Goal: Transaction & Acquisition: Purchase product/service

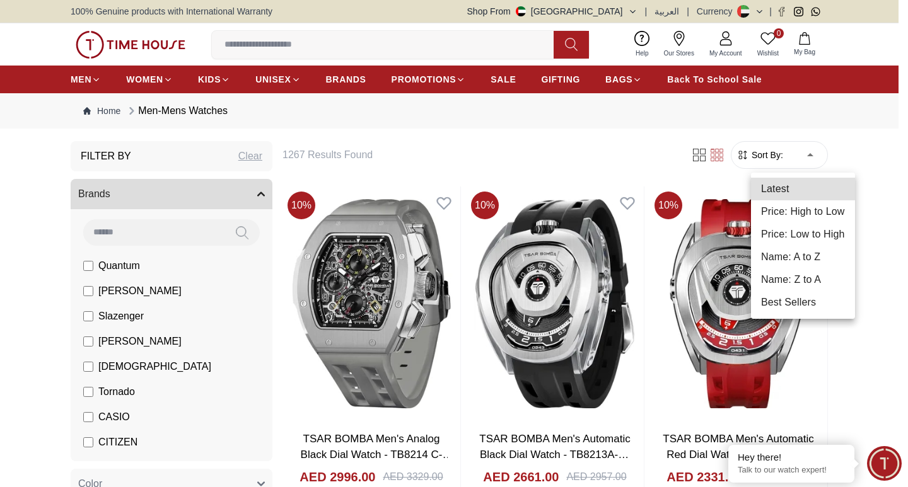
click at [788, 234] on li "Price: Low to High" at bounding box center [803, 234] width 104 height 23
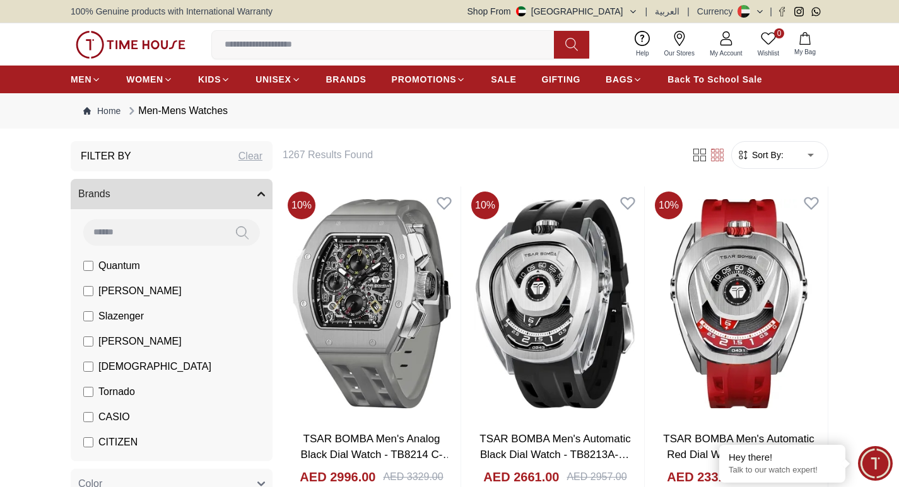
type input "*"
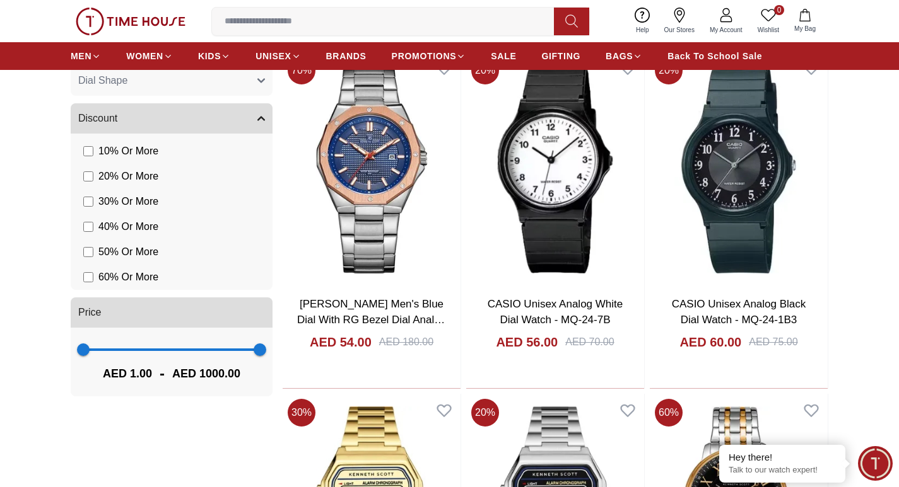
scroll to position [694, 0]
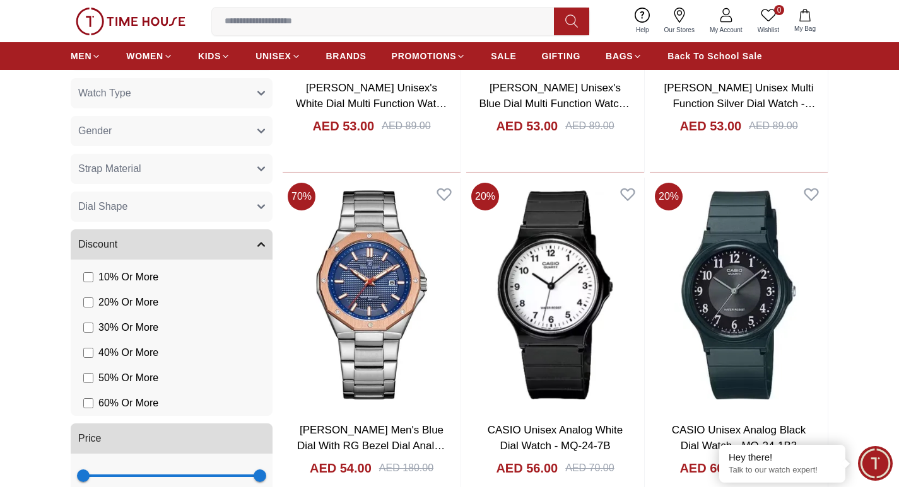
click at [260, 169] on icon "button" at bounding box center [261, 169] width 6 height 3
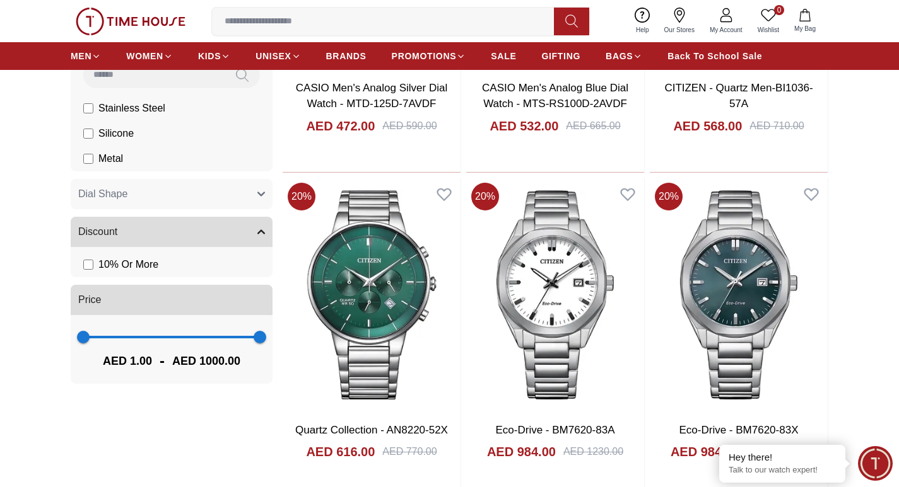
scroll to position [561, 0]
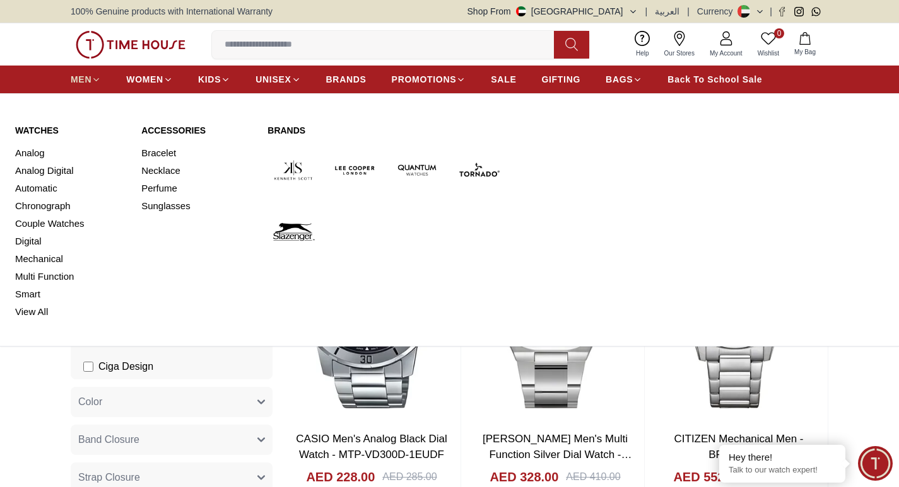
click at [86, 79] on span "MEN" at bounding box center [81, 79] width 21 height 13
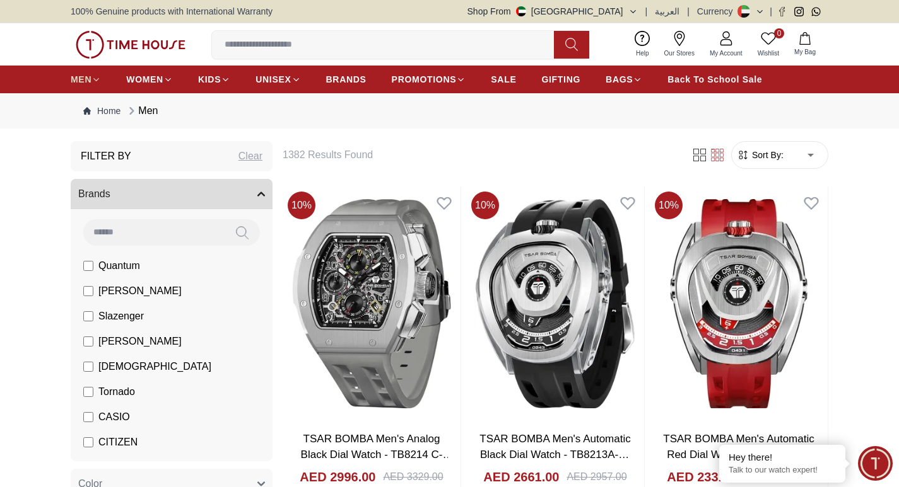
click at [95, 79] on icon at bounding box center [96, 79] width 5 height 3
click at [97, 79] on icon at bounding box center [95, 79] width 9 height 9
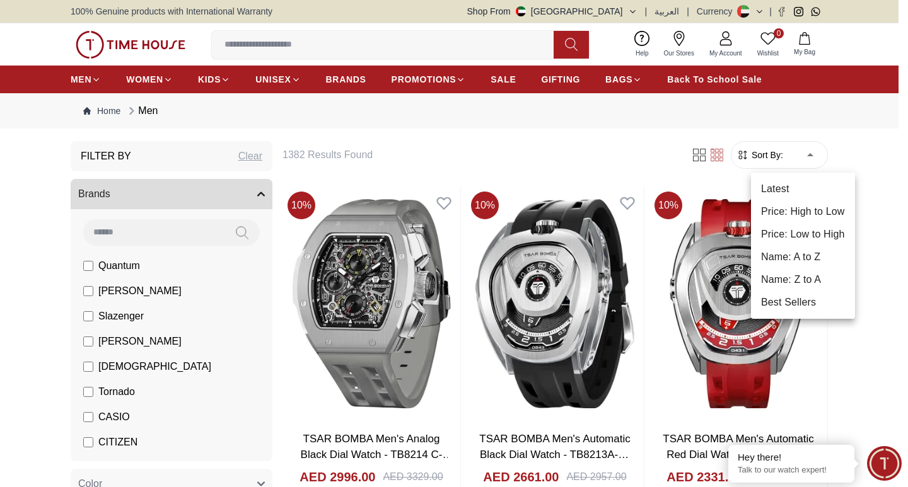
click at [804, 235] on li "Price: Low to High" at bounding box center [803, 234] width 104 height 23
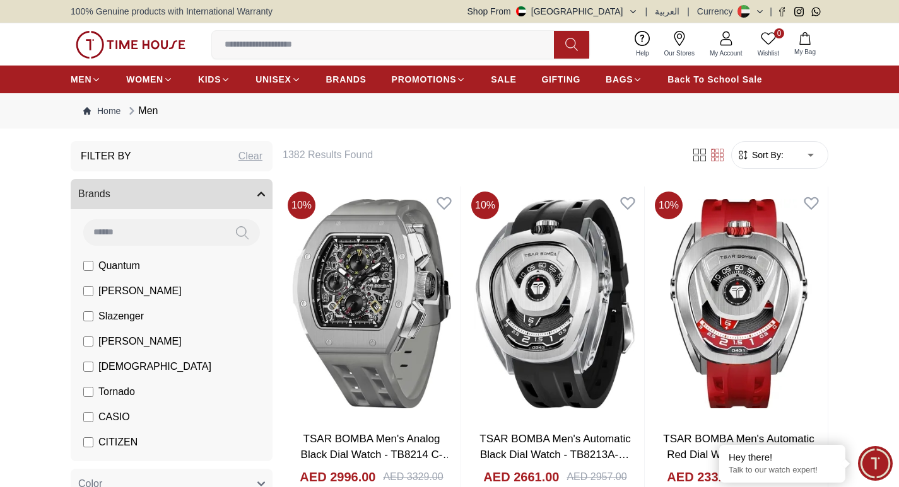
type input "*"
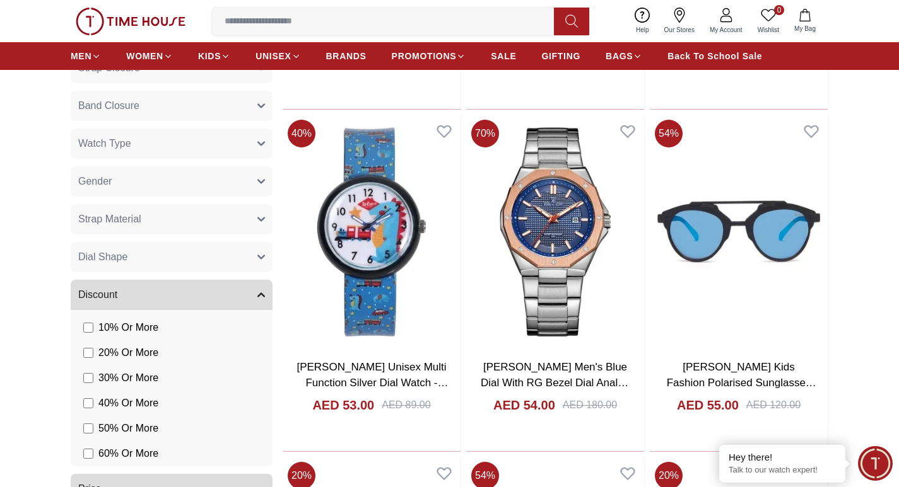
scroll to position [694, 0]
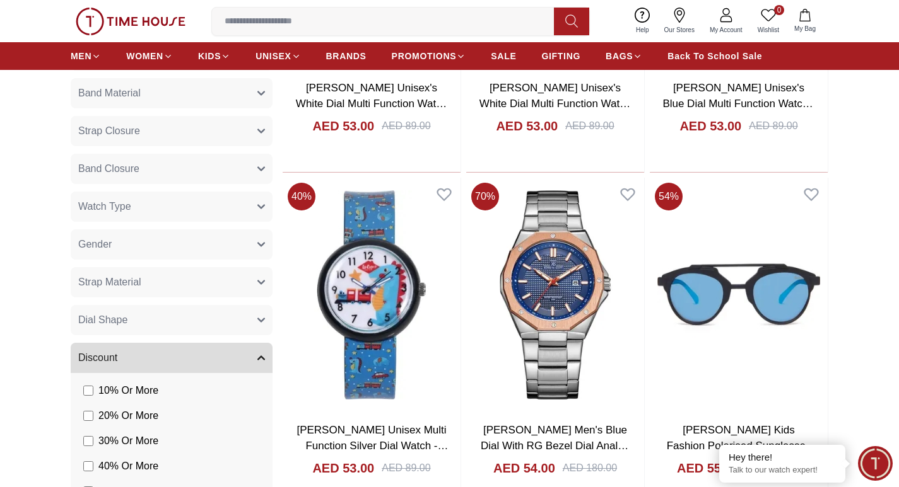
click at [260, 207] on icon "button" at bounding box center [261, 207] width 6 height 3
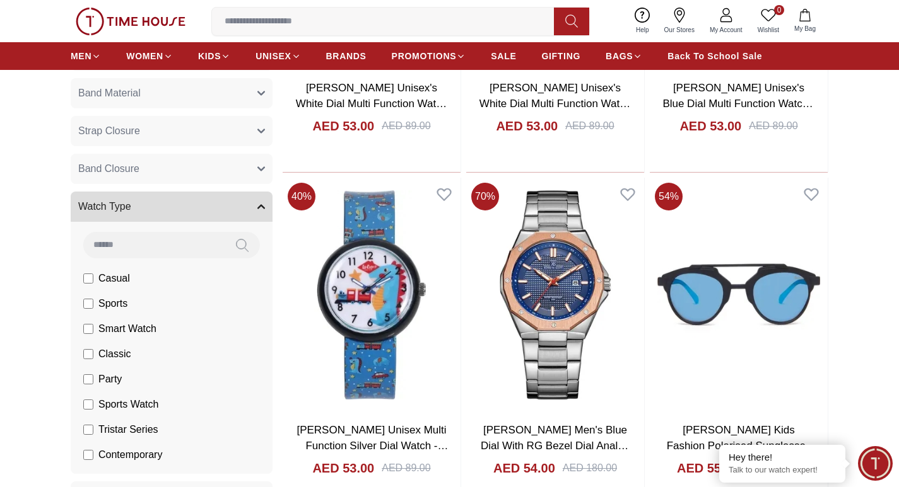
click at [261, 207] on icon "button" at bounding box center [261, 207] width 8 height 8
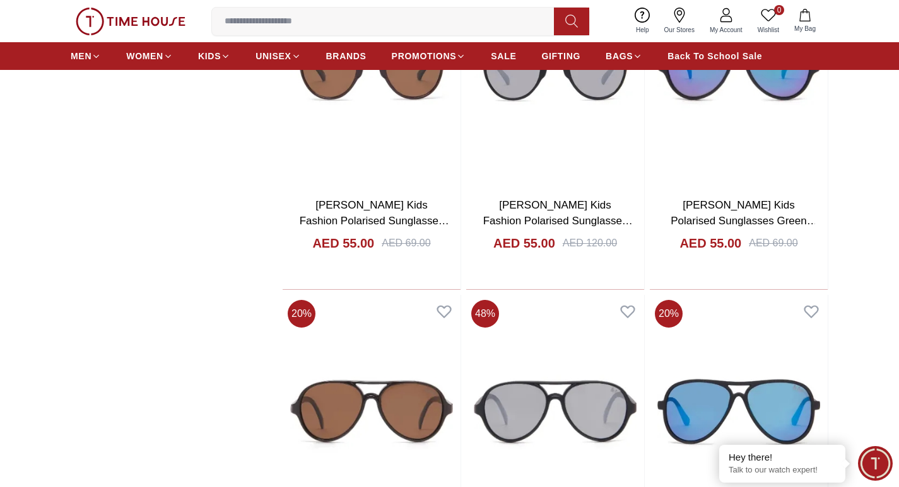
scroll to position [1072, 0]
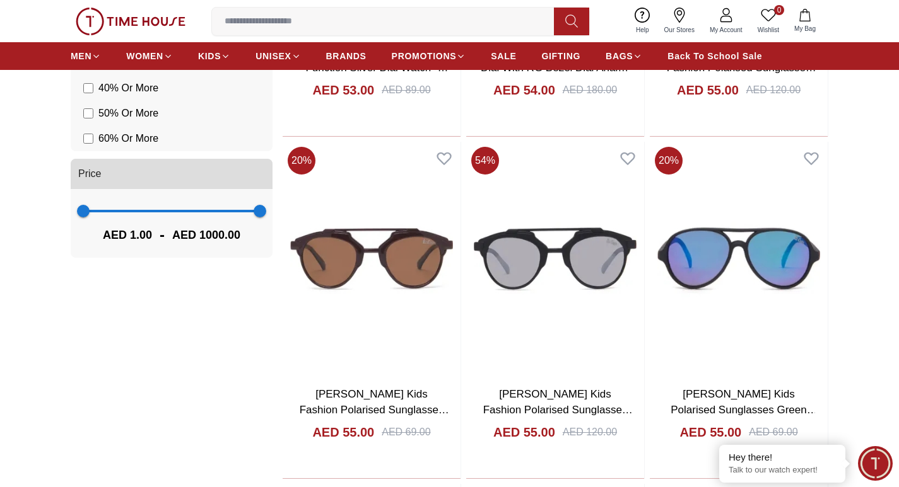
click at [111, 211] on span "1 1000" at bounding box center [171, 211] width 177 height 19
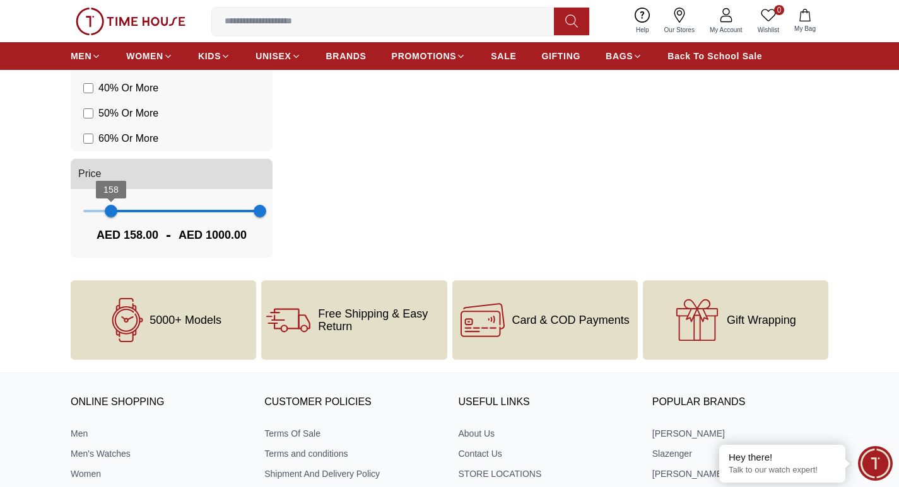
click at [117, 213] on span "158" at bounding box center [111, 211] width 13 height 13
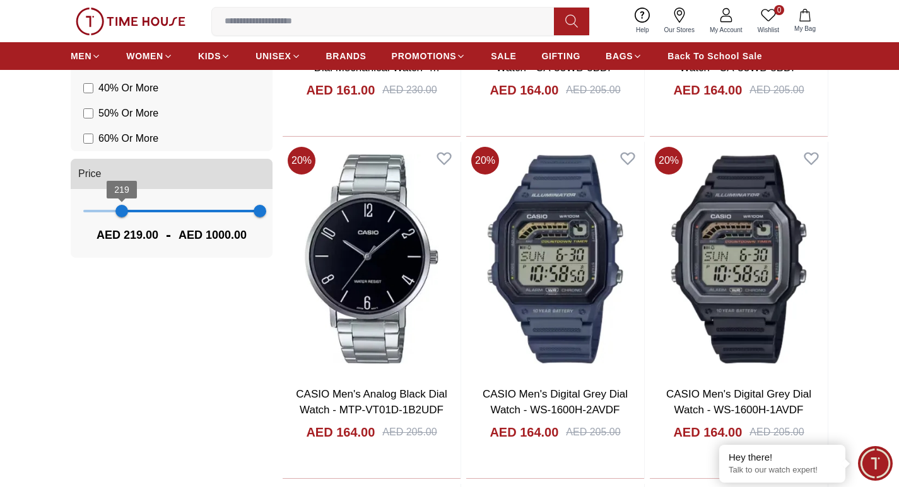
scroll to position [322, 0]
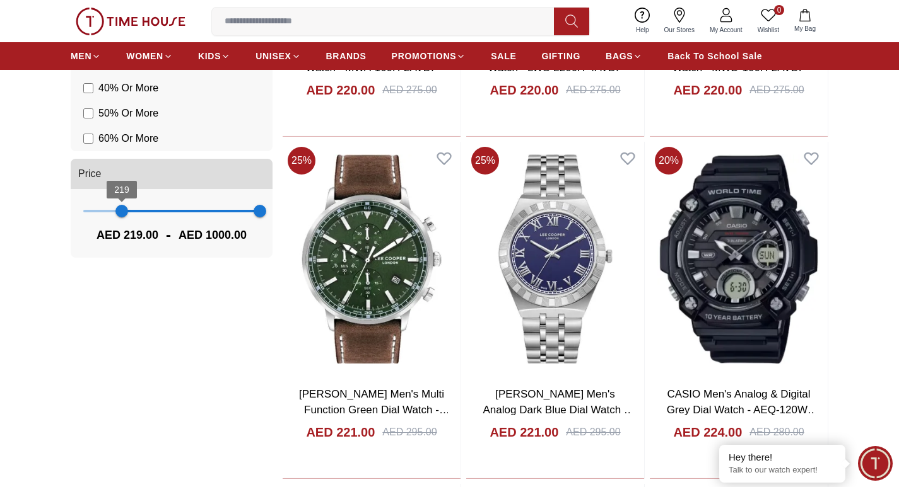
scroll to position [296, 0]
click at [115, 212] on span "219" at bounding box center [121, 211] width 13 height 13
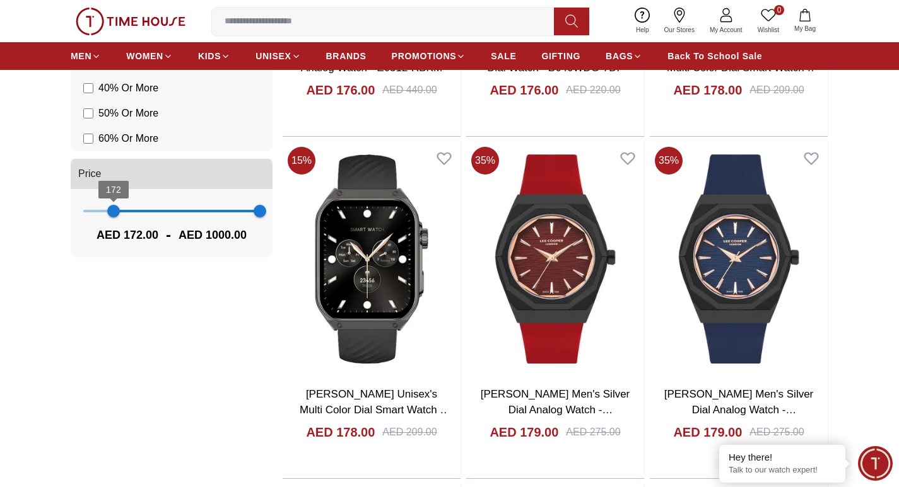
scroll to position [322, 0]
type input "***"
click at [118, 211] on span "197" at bounding box center [118, 211] width 13 height 13
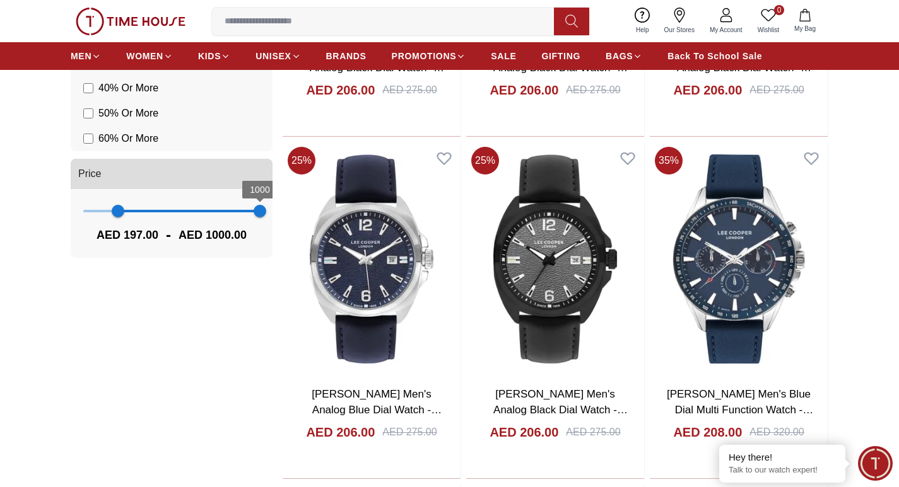
scroll to position [296, 0]
type input "***"
drag, startPoint x: 261, startPoint y: 213, endPoint x: 190, endPoint y: 213, distance: 71.3
click at [190, 213] on span "604" at bounding box center [190, 211] width 13 height 13
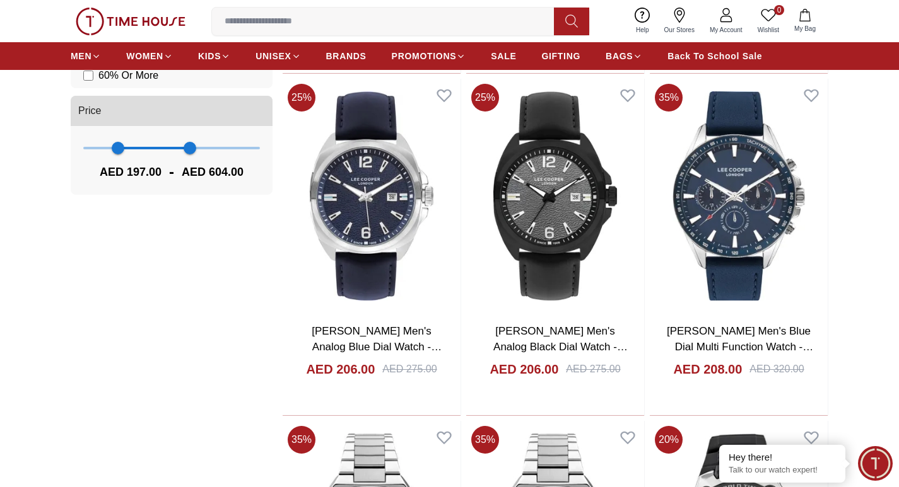
scroll to position [1009, 0]
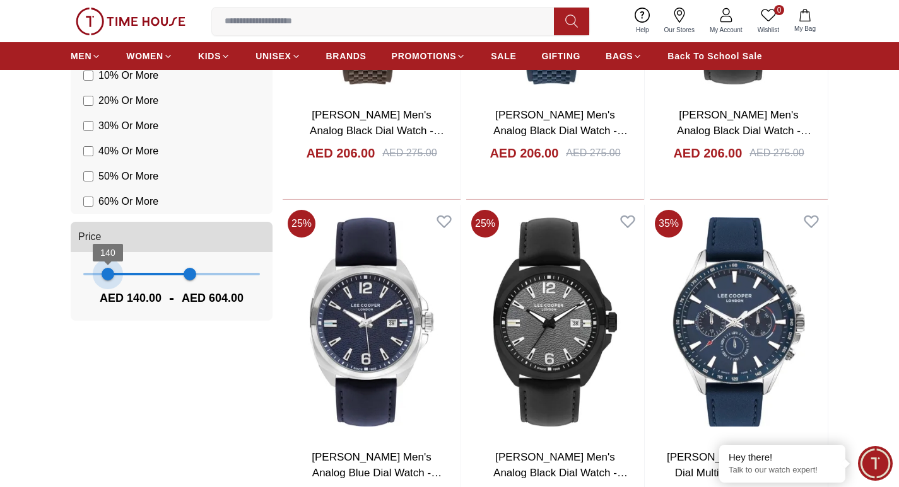
type input "***"
drag, startPoint x: 115, startPoint y: 272, endPoint x: 107, endPoint y: 272, distance: 8.8
click at [107, 272] on span "133" at bounding box center [106, 274] width 13 height 13
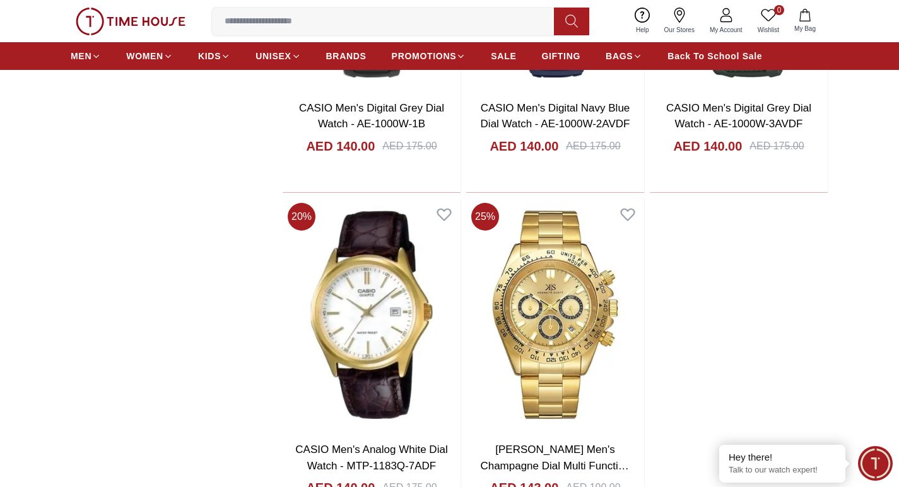
scroll to position [2270, 0]
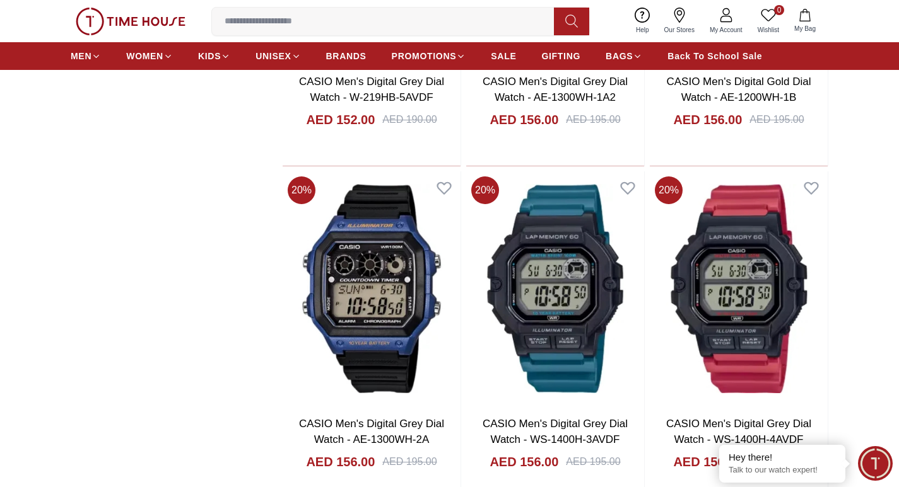
scroll to position [6937, 0]
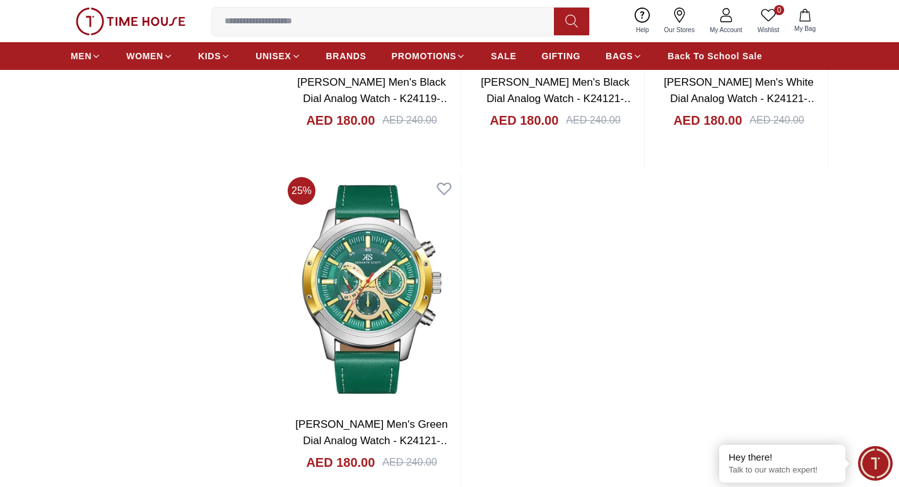
scroll to position [11603, 0]
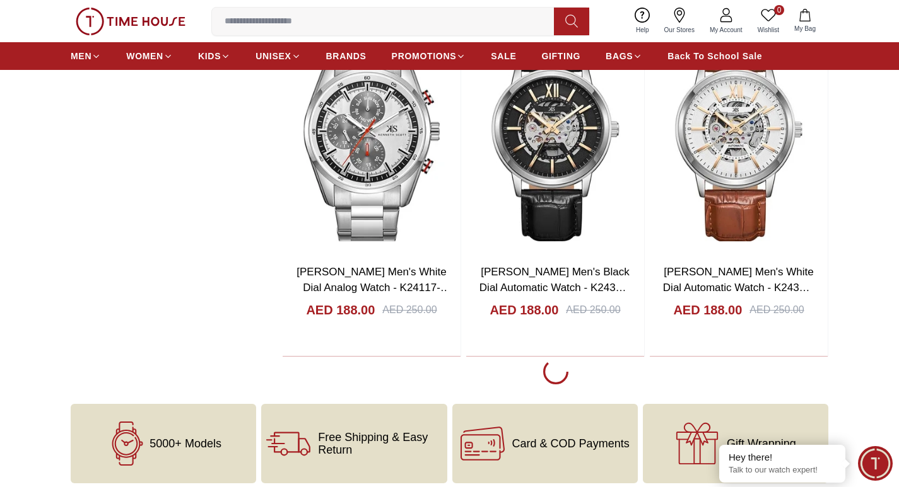
scroll to position [13621, 0]
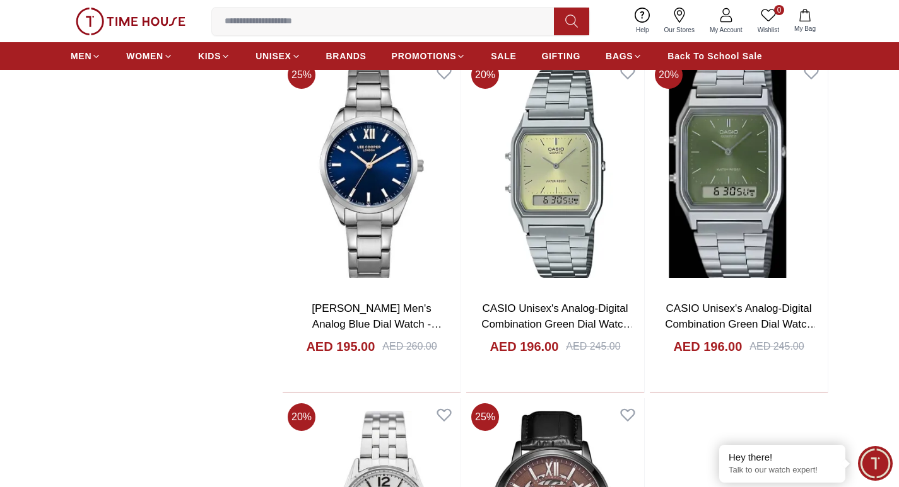
scroll to position [15829, 0]
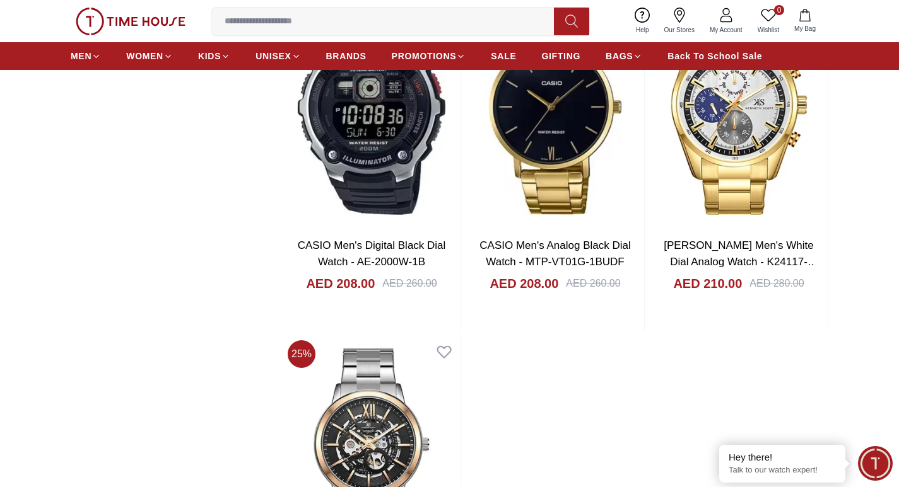
scroll to position [18288, 0]
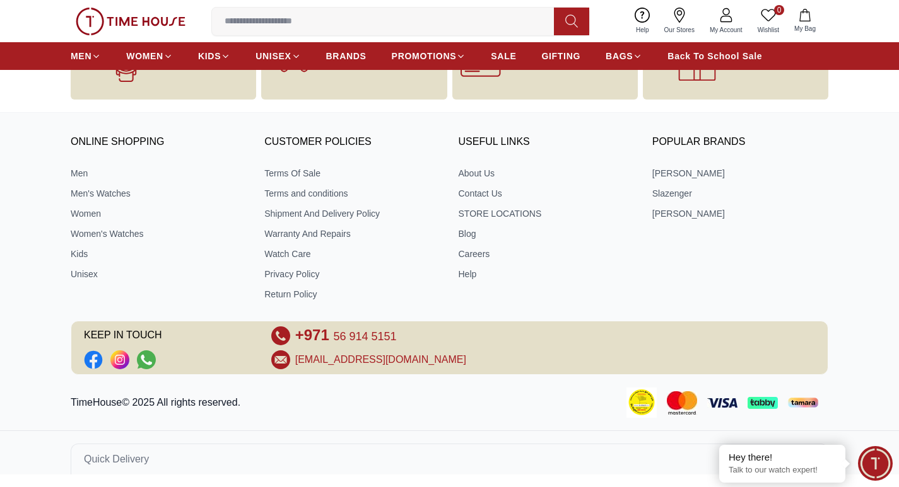
scroll to position [20601, 0]
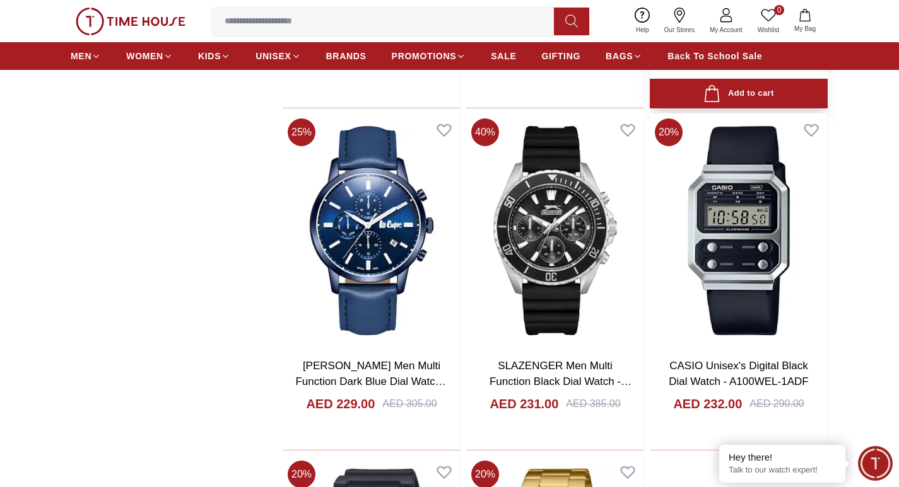
scroll to position [22745, 0]
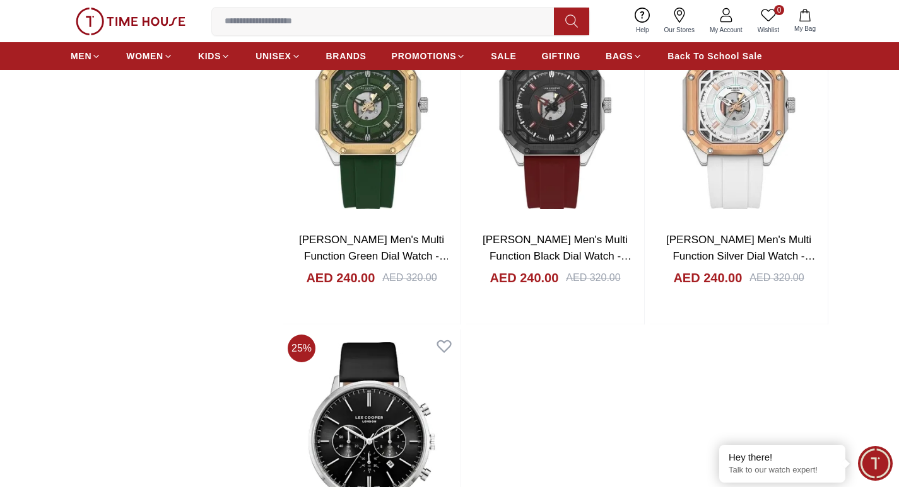
scroll to position [25205, 0]
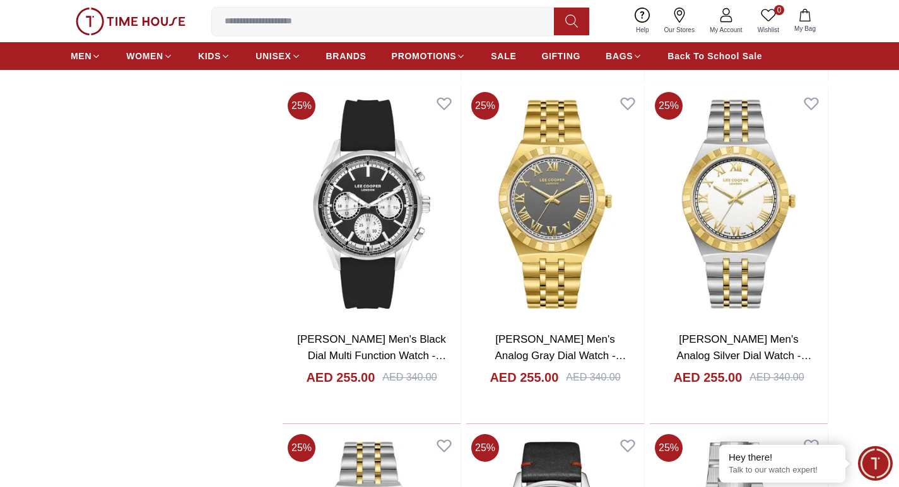
scroll to position [27223, 0]
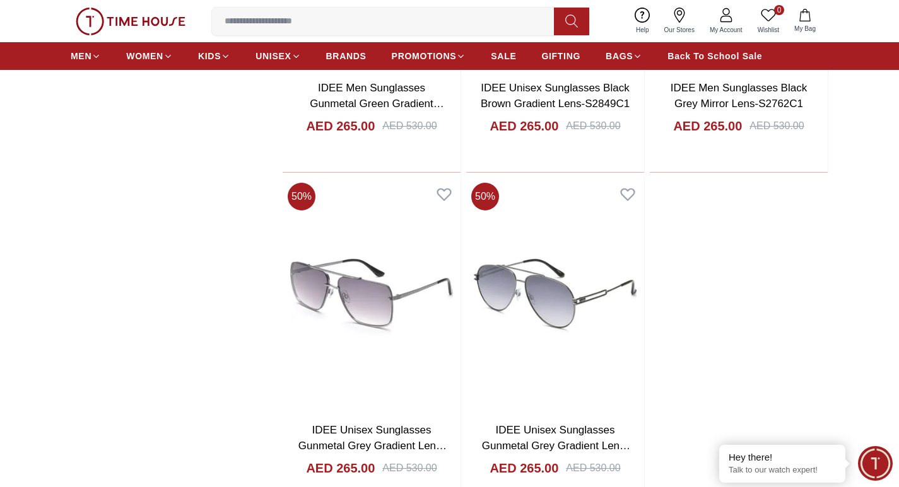
scroll to position [29808, 0]
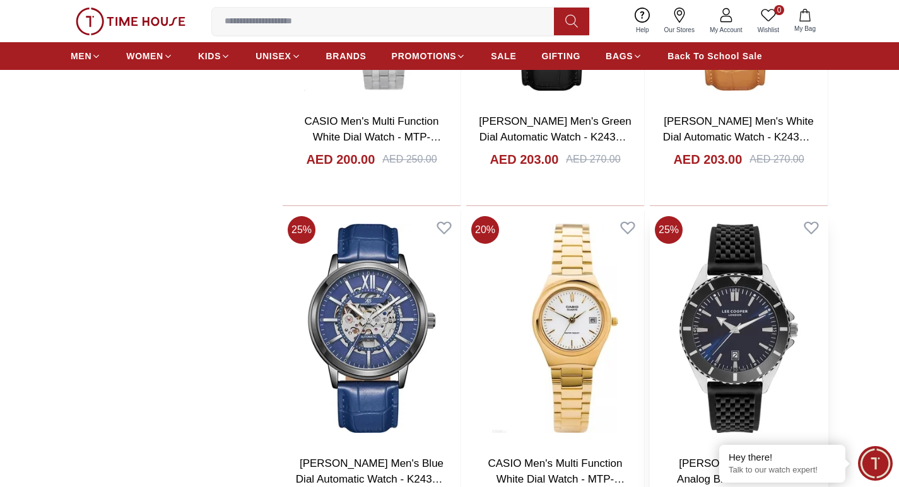
scroll to position [16295, 0]
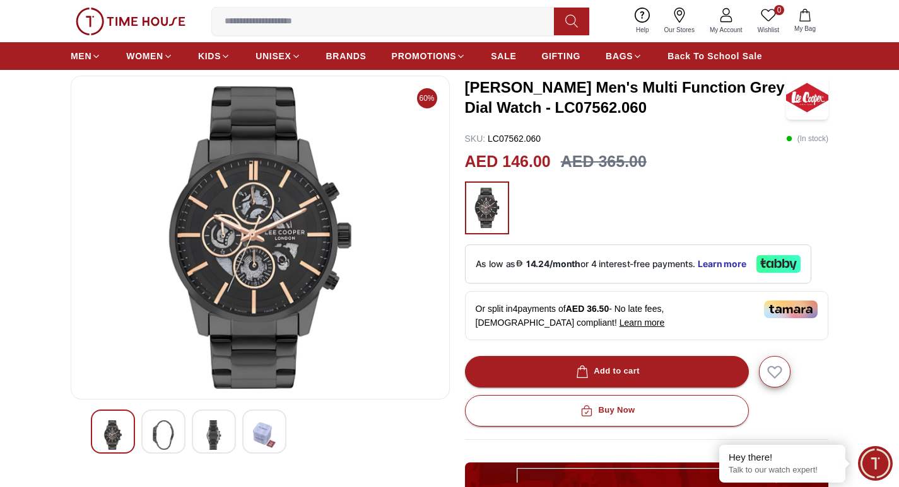
scroll to position [126, 0]
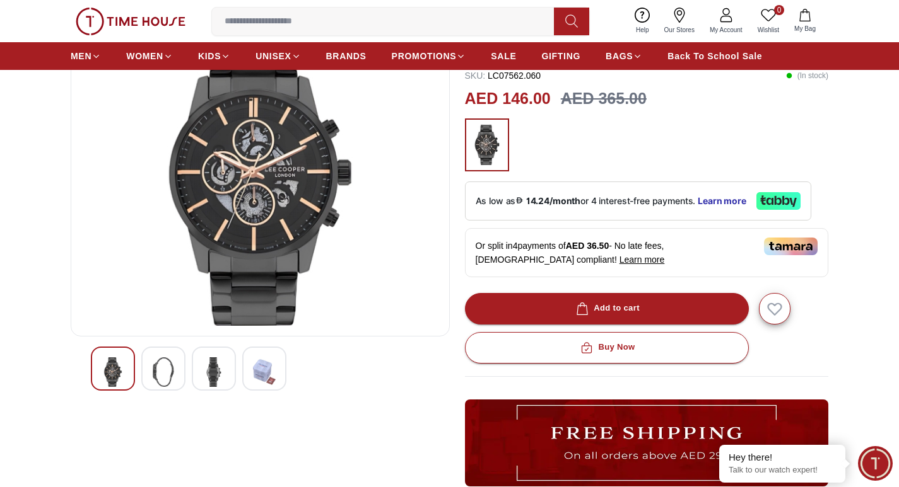
click at [161, 382] on img at bounding box center [163, 373] width 23 height 30
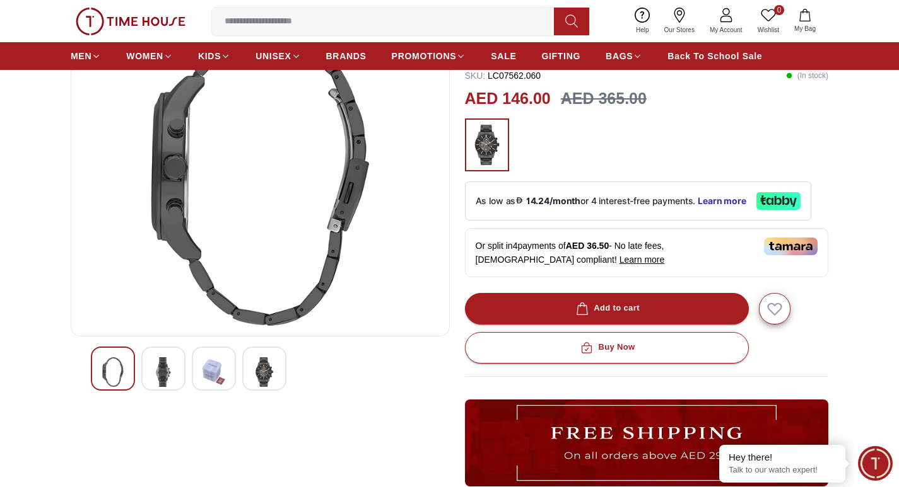
click at [201, 378] on div at bounding box center [214, 369] width 44 height 44
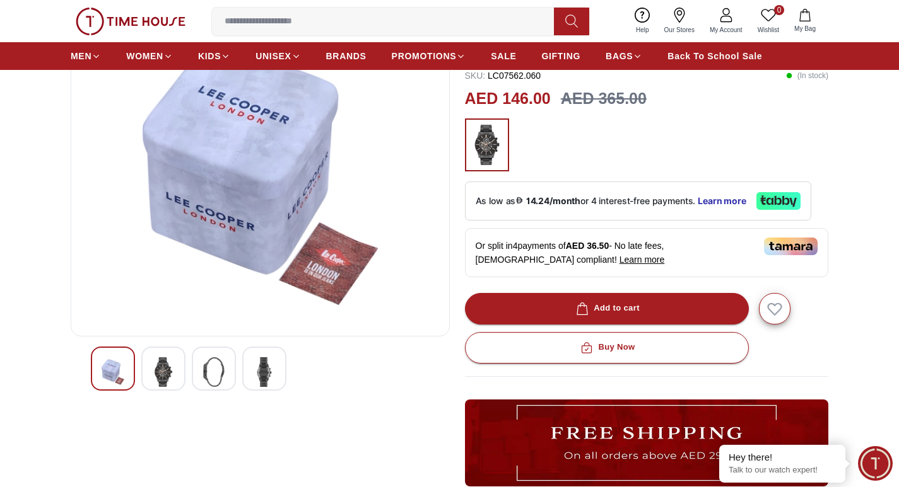
click at [261, 378] on img at bounding box center [264, 373] width 23 height 30
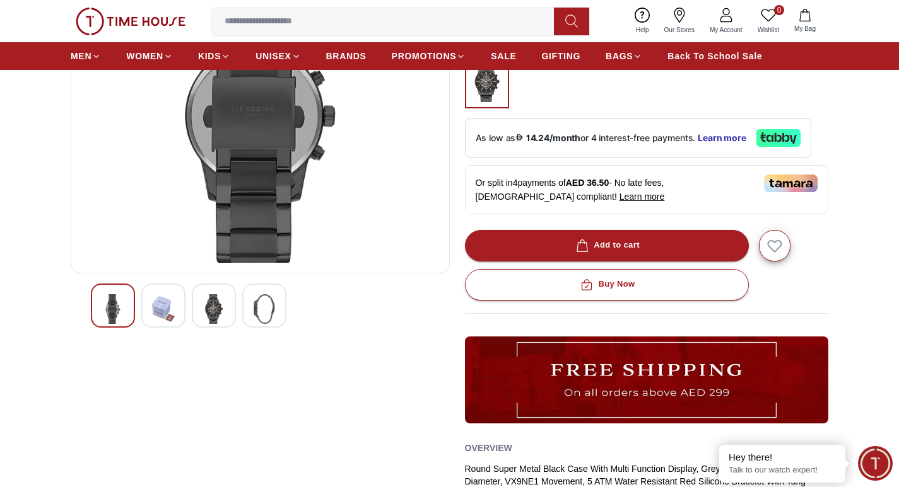
scroll to position [378, 0]
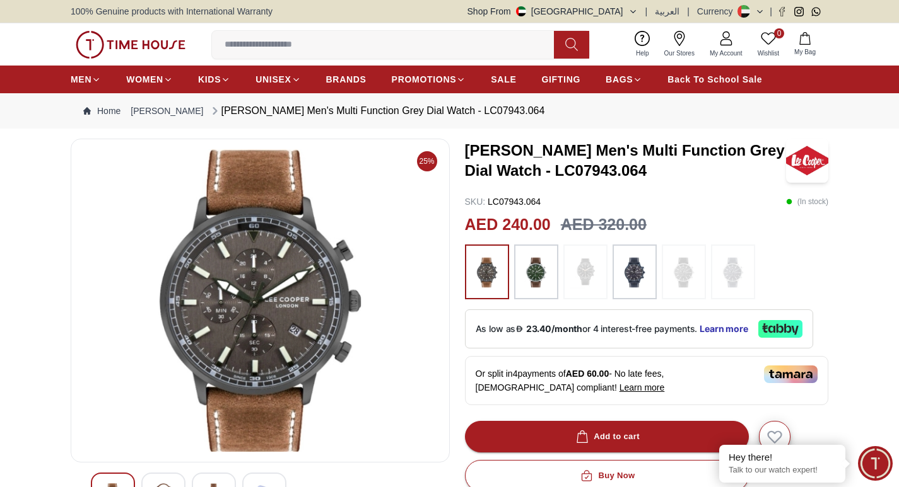
click at [545, 271] on img at bounding box center [536, 272] width 32 height 43
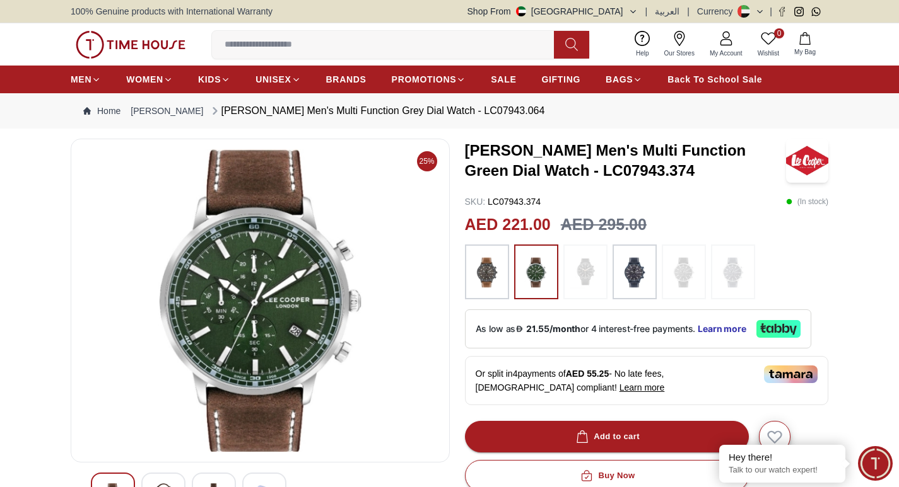
click at [490, 274] on img at bounding box center [487, 272] width 32 height 43
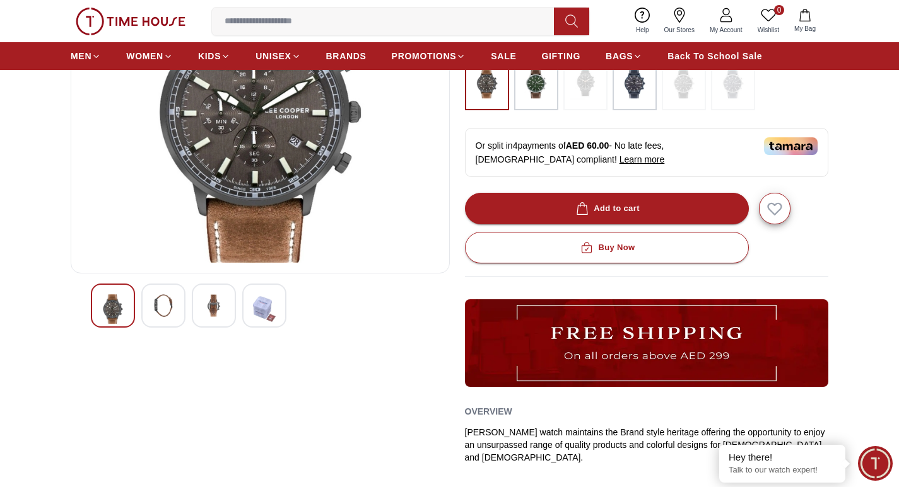
scroll to position [252, 0]
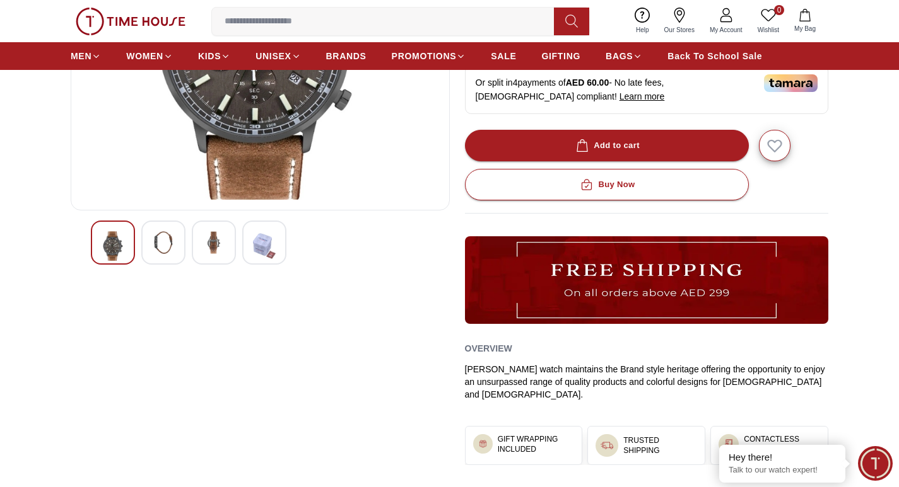
click at [160, 243] on img at bounding box center [163, 242] width 23 height 23
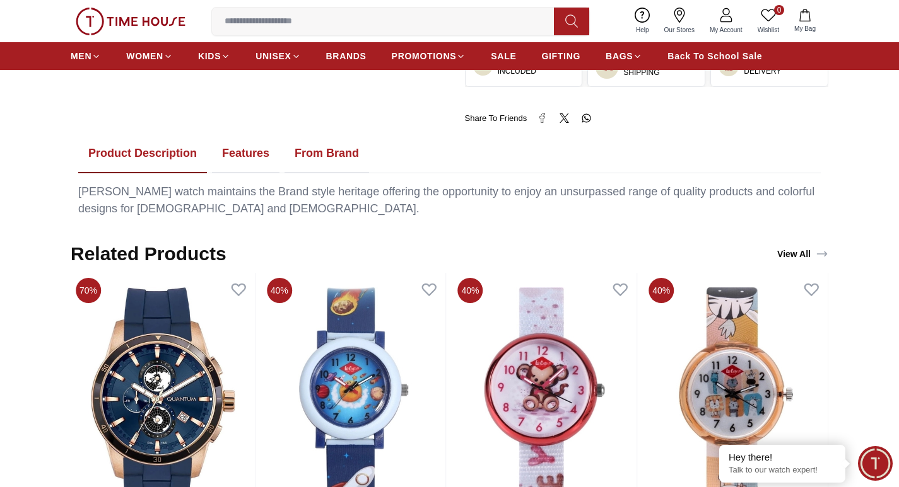
scroll to position [504, 0]
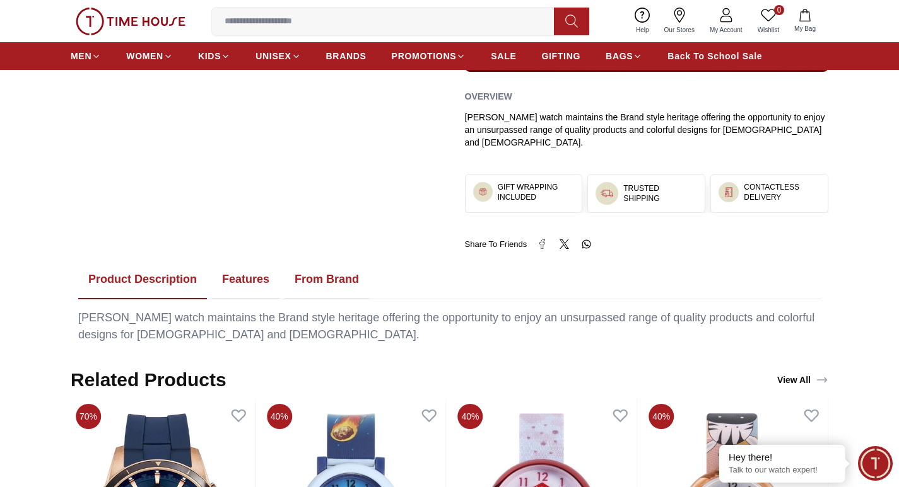
click at [252, 262] on button "Features" at bounding box center [245, 279] width 67 height 39
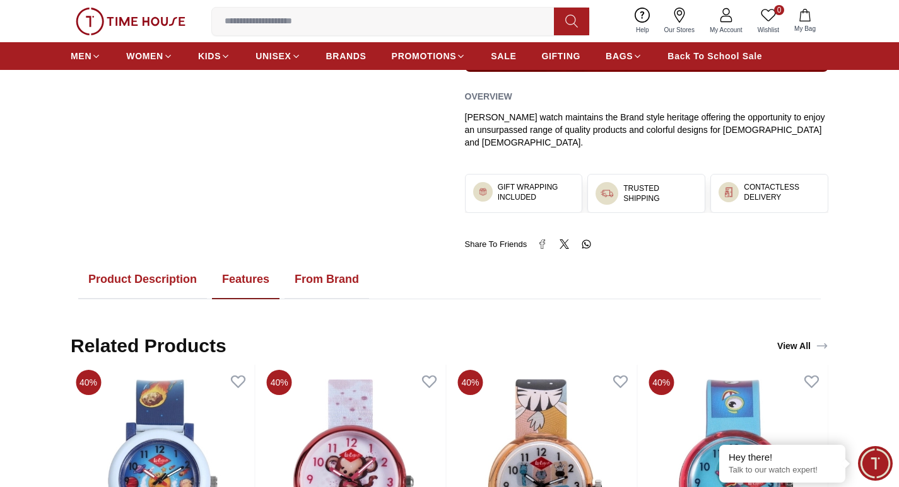
click at [345, 269] on button "From Brand" at bounding box center [326, 279] width 85 height 39
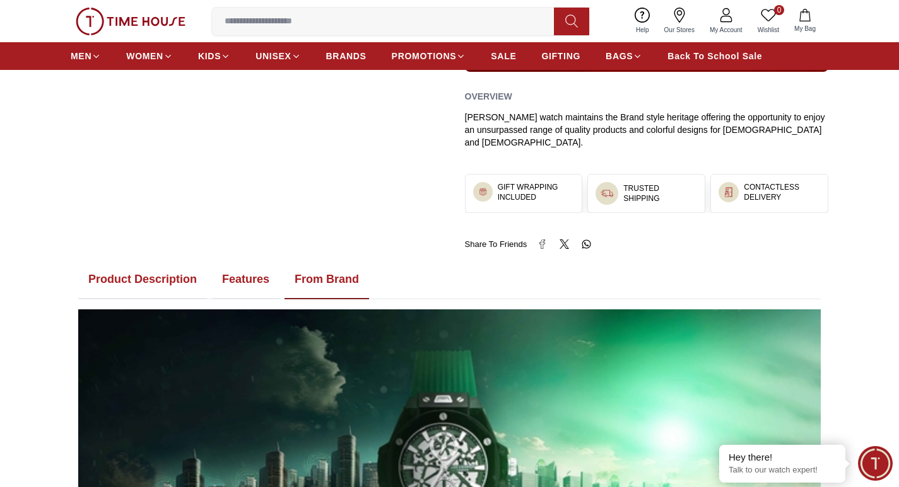
click at [179, 260] on button "Product Description" at bounding box center [142, 279] width 129 height 39
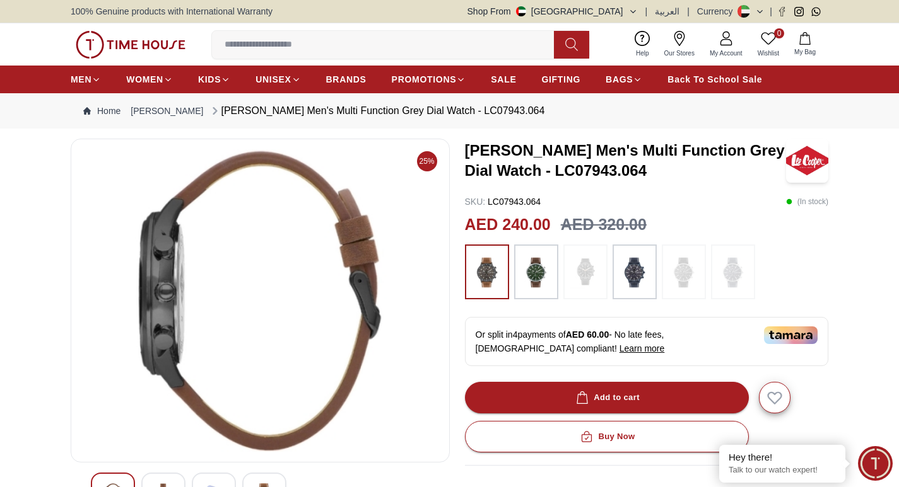
scroll to position [126, 0]
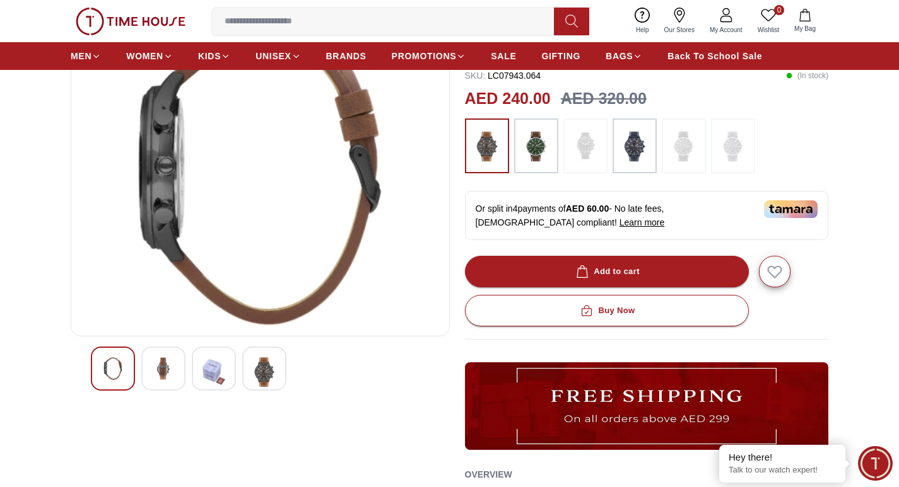
click at [255, 382] on img at bounding box center [264, 373] width 23 height 30
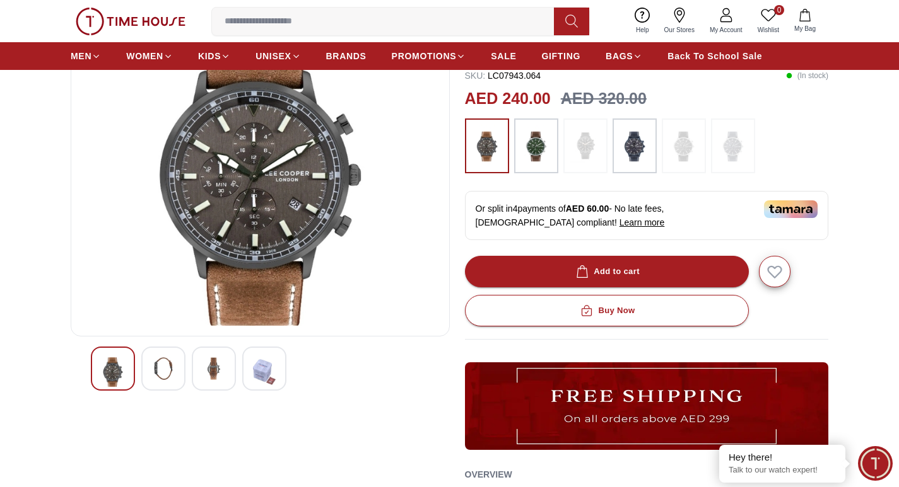
click at [636, 158] on img at bounding box center [635, 146] width 32 height 43
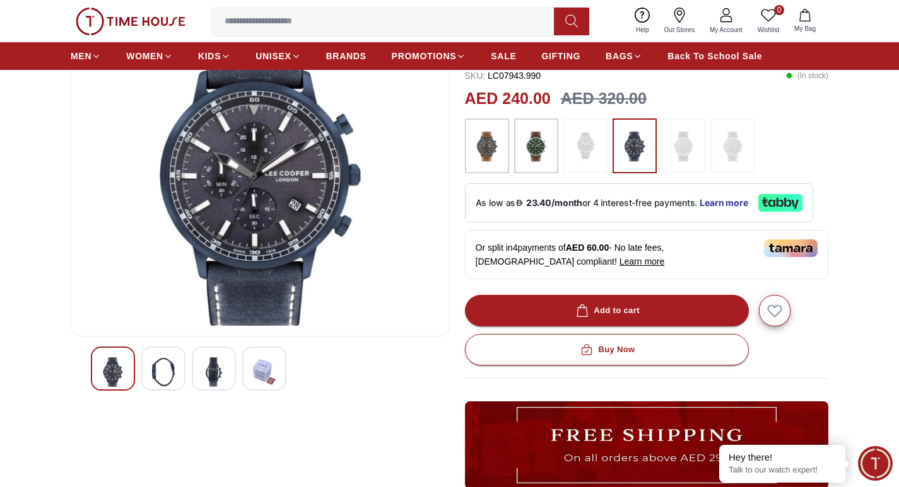
click at [480, 148] on img at bounding box center [487, 146] width 32 height 43
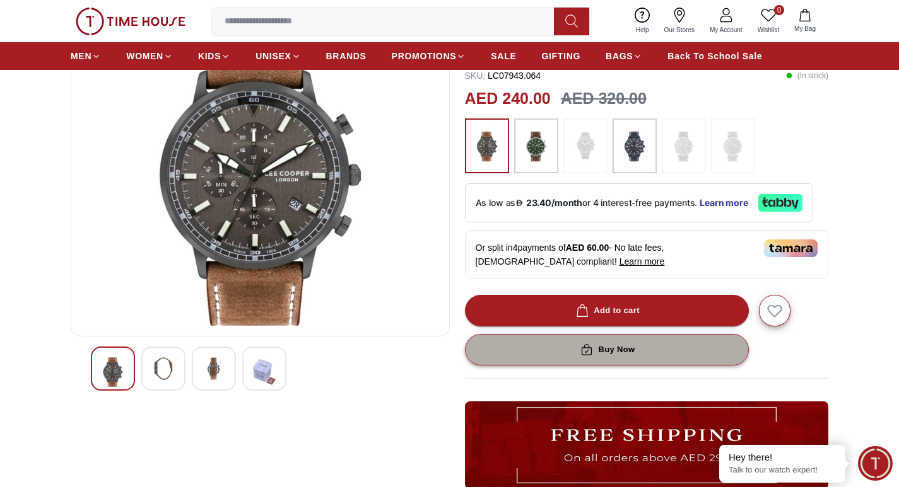
click at [694, 349] on button "Buy Now" at bounding box center [607, 350] width 284 height 32
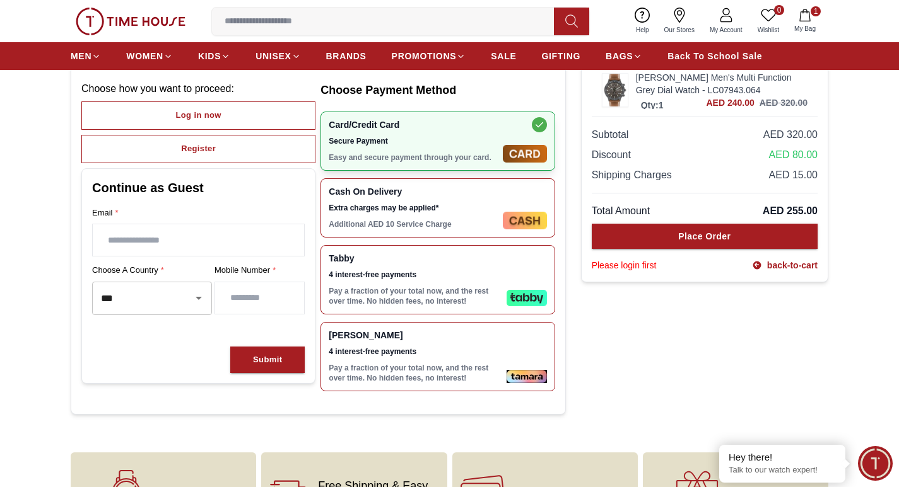
scroll to position [63, 0]
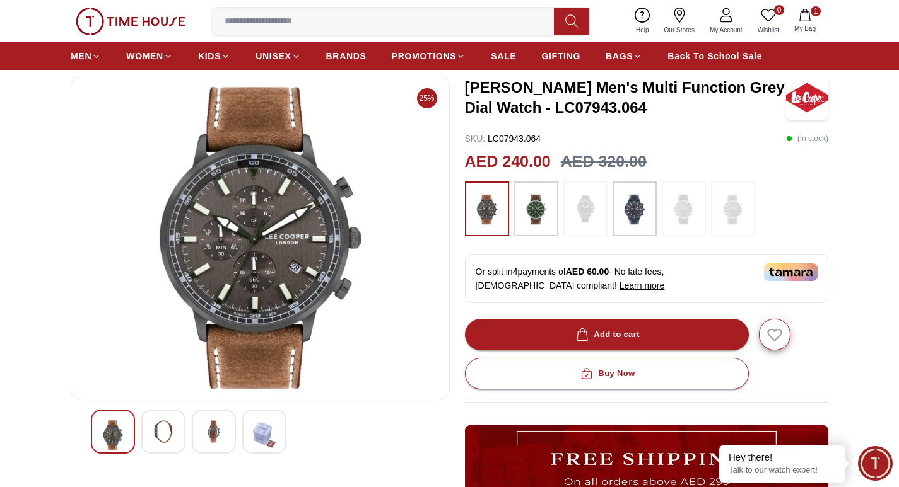
scroll to position [126, 0]
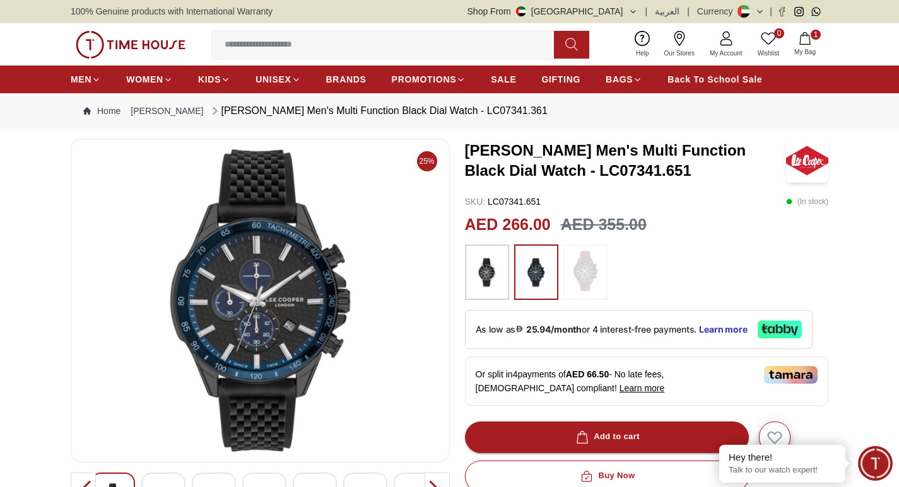
click at [489, 270] on img at bounding box center [487, 272] width 32 height 43
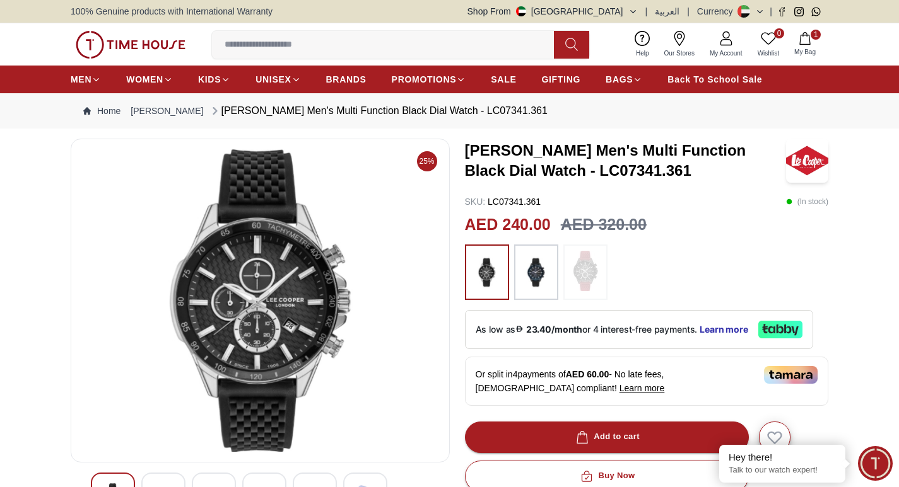
click at [542, 272] on img at bounding box center [536, 272] width 32 height 43
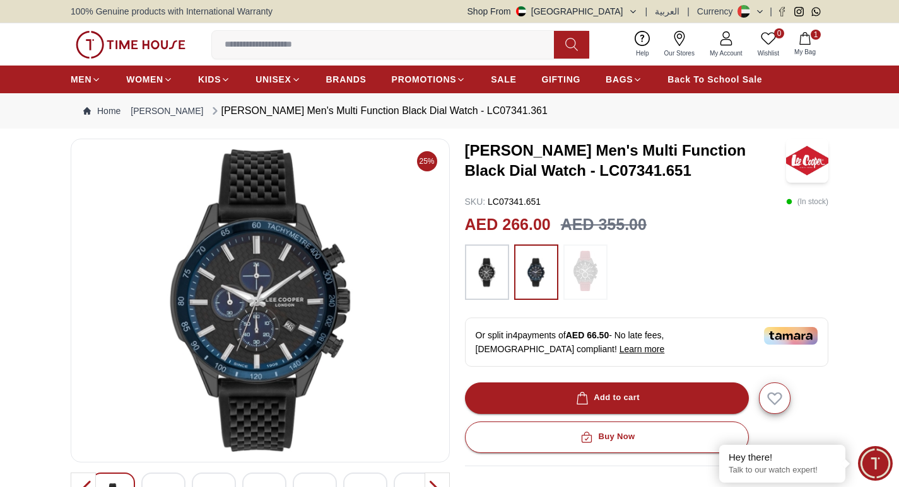
scroll to position [252, 0]
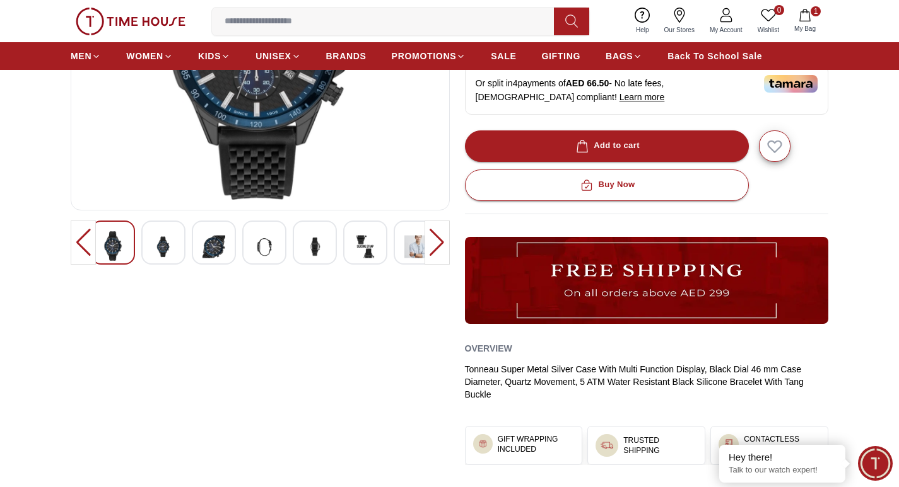
click at [155, 240] on img at bounding box center [163, 246] width 23 height 31
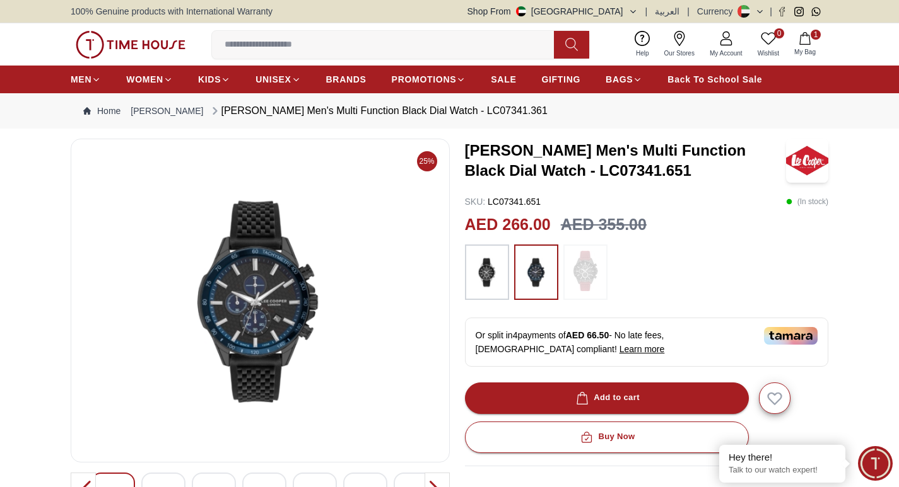
scroll to position [189, 0]
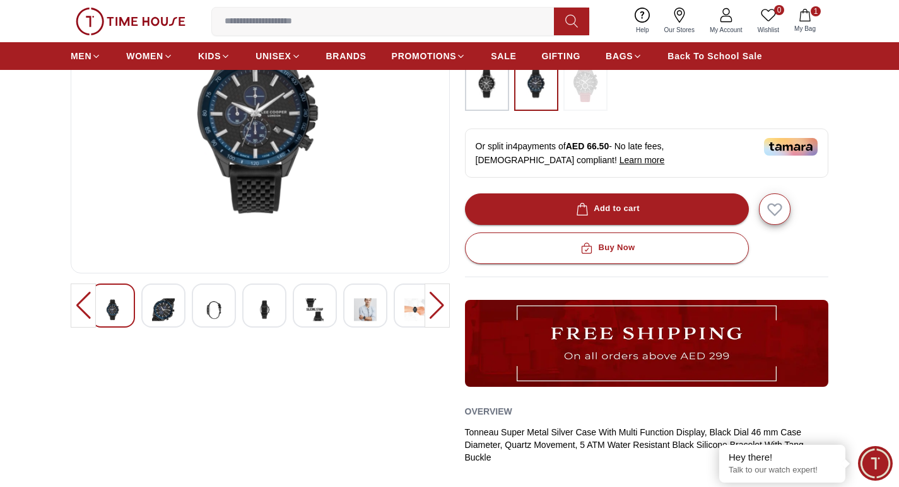
click at [148, 300] on div at bounding box center [163, 306] width 44 height 44
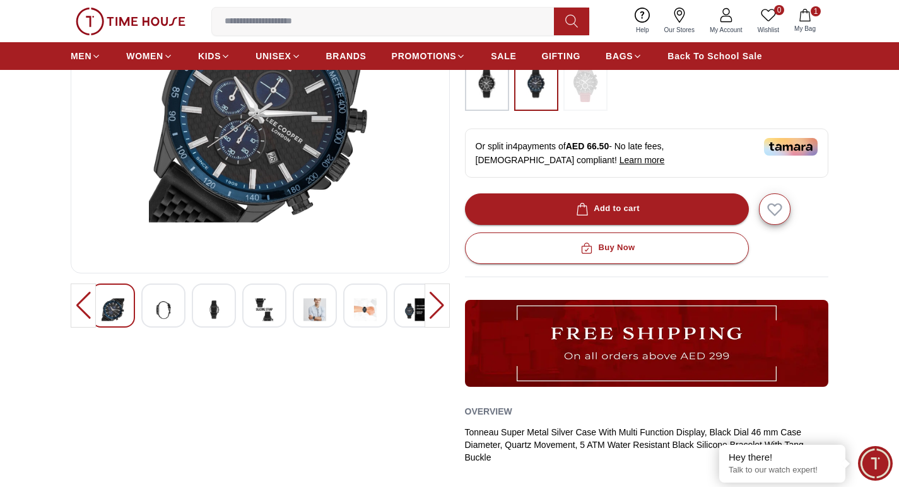
click at [159, 311] on img at bounding box center [163, 309] width 23 height 31
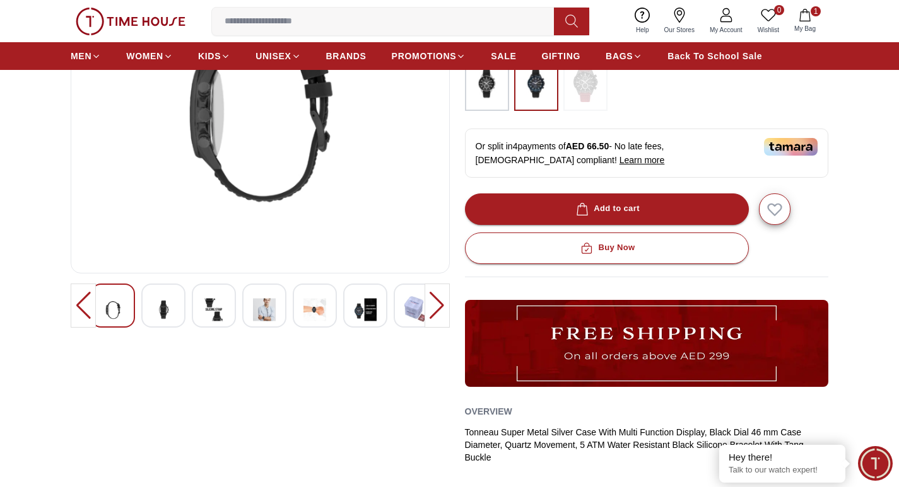
scroll to position [63, 0]
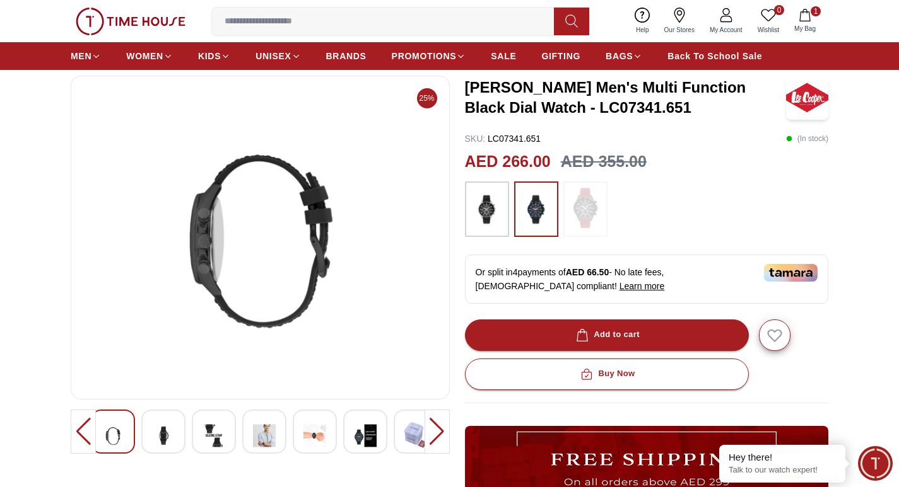
click at [194, 431] on div at bounding box center [214, 432] width 44 height 44
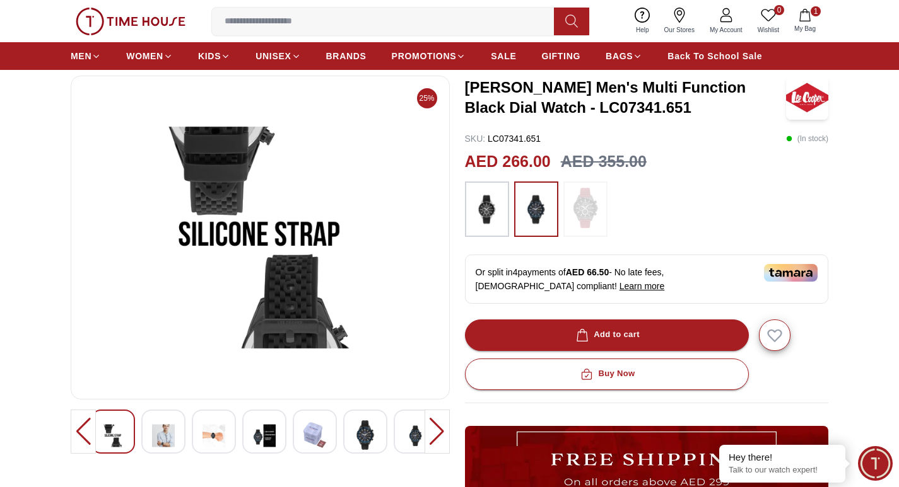
scroll to position [378, 0]
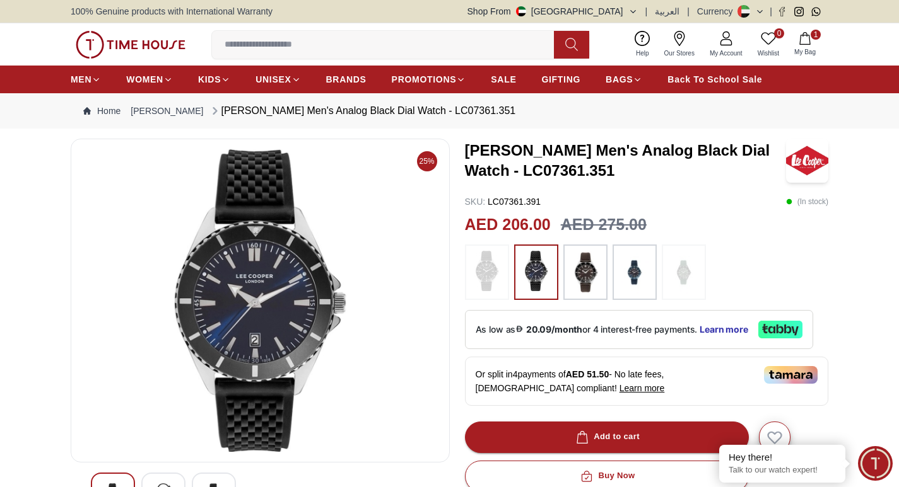
click at [588, 279] on img at bounding box center [585, 272] width 32 height 43
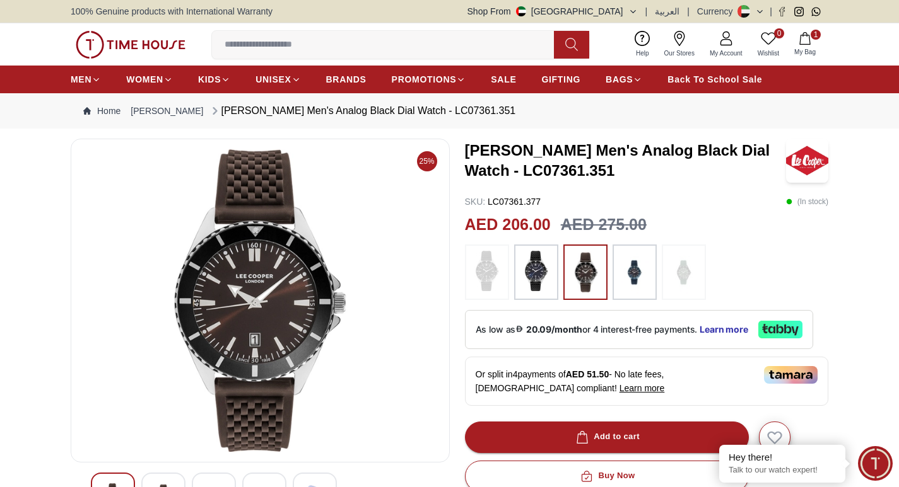
click at [634, 284] on img at bounding box center [635, 272] width 32 height 43
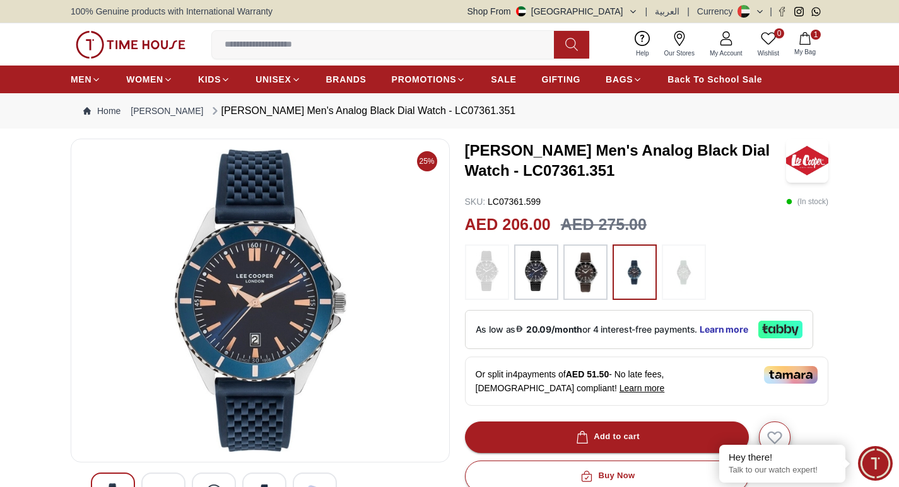
click at [537, 279] on img at bounding box center [536, 271] width 32 height 40
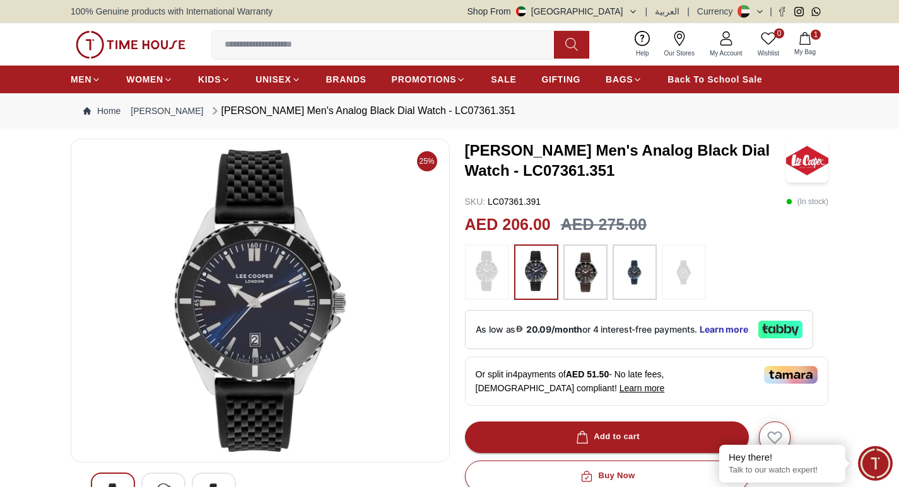
click at [580, 281] on img at bounding box center [585, 272] width 32 height 43
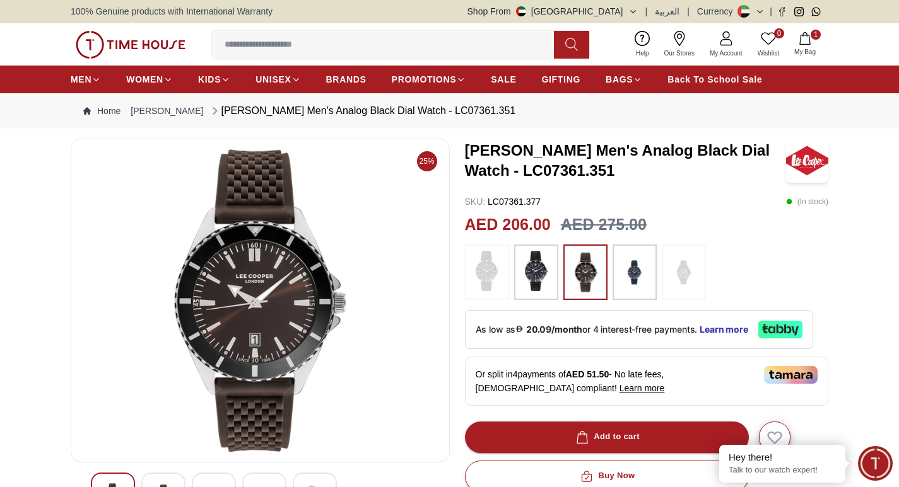
scroll to position [252, 0]
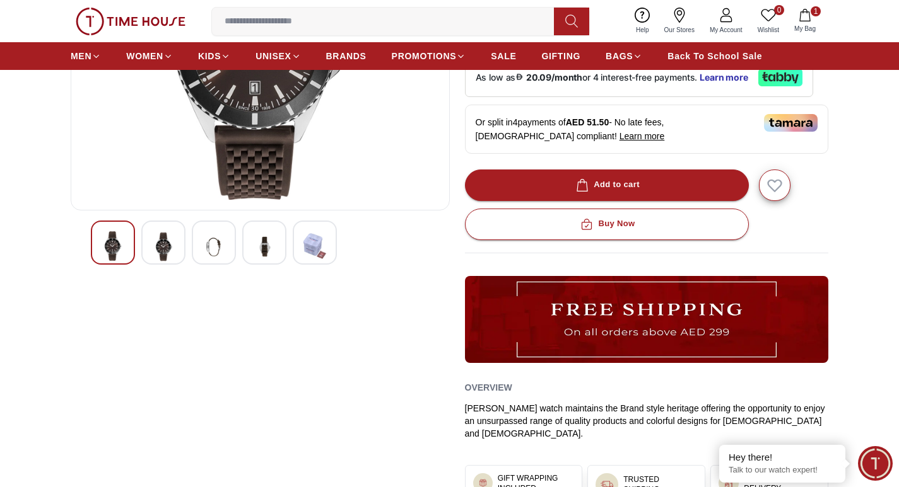
click at [158, 245] on img at bounding box center [163, 246] width 23 height 31
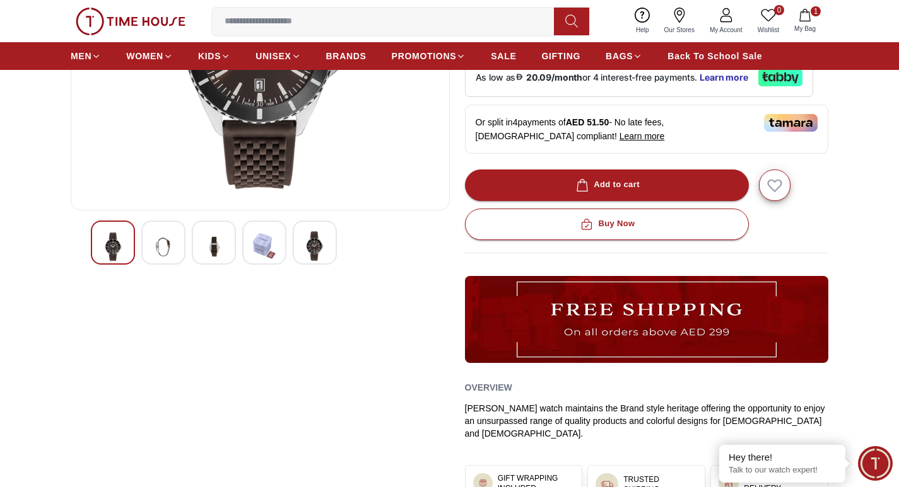
scroll to position [63, 0]
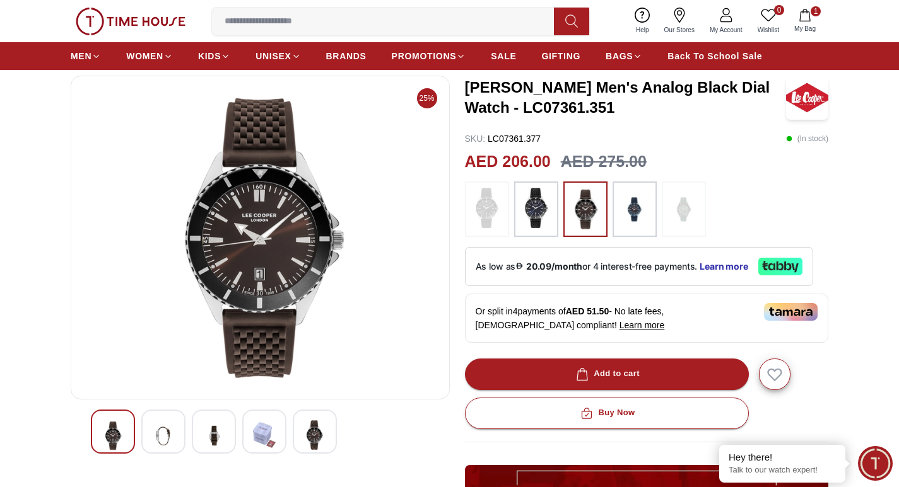
click at [216, 438] on img at bounding box center [213, 436] width 23 height 31
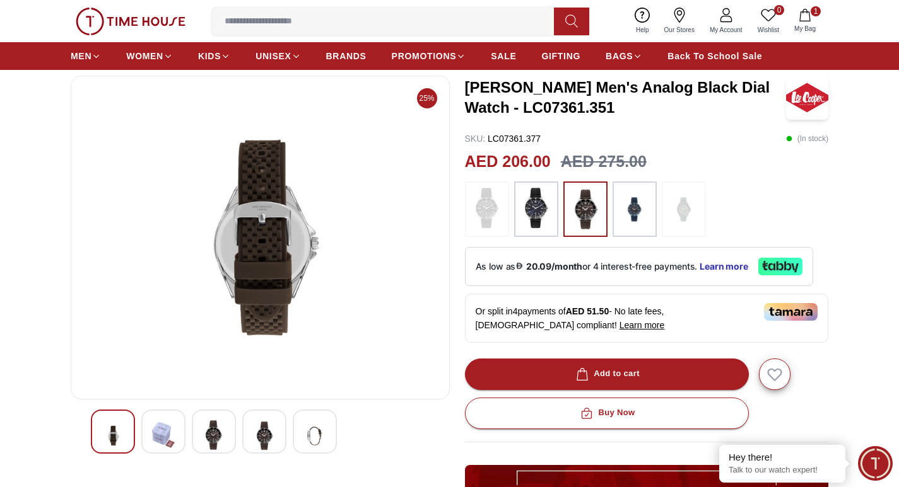
click at [268, 438] on img at bounding box center [264, 436] width 23 height 31
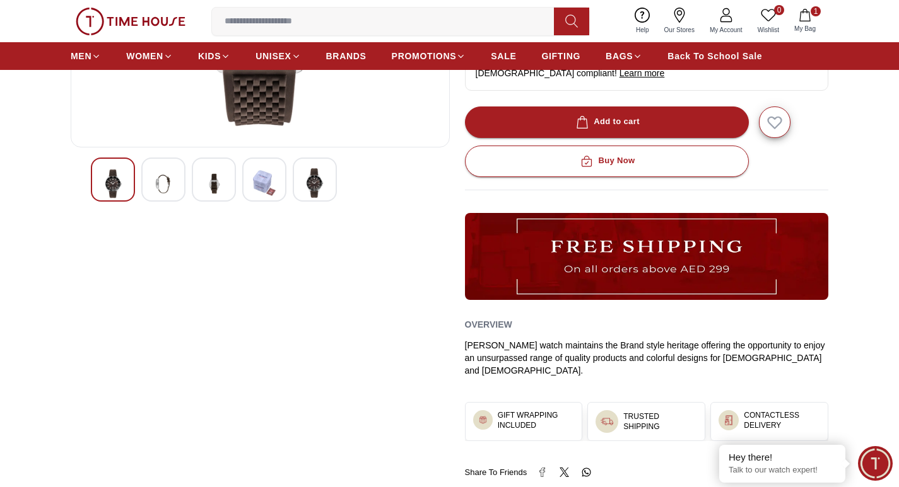
scroll to position [441, 0]
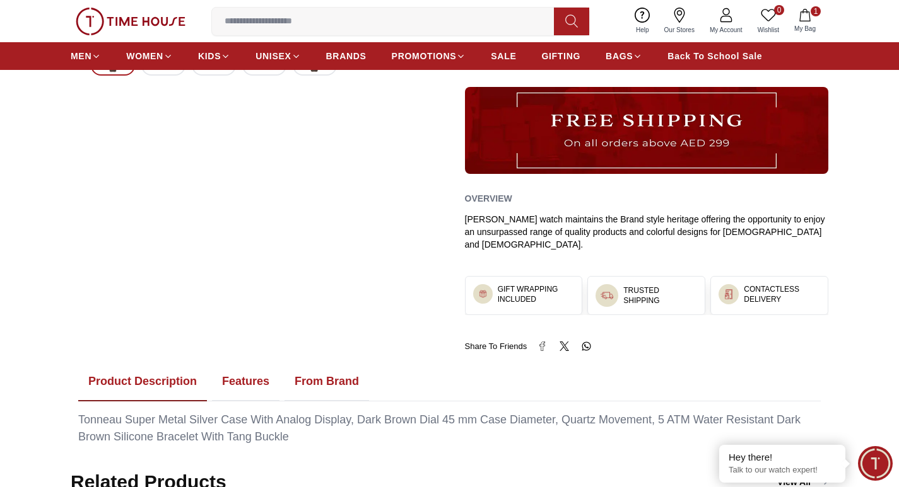
click at [262, 373] on button "Features" at bounding box center [245, 382] width 67 height 39
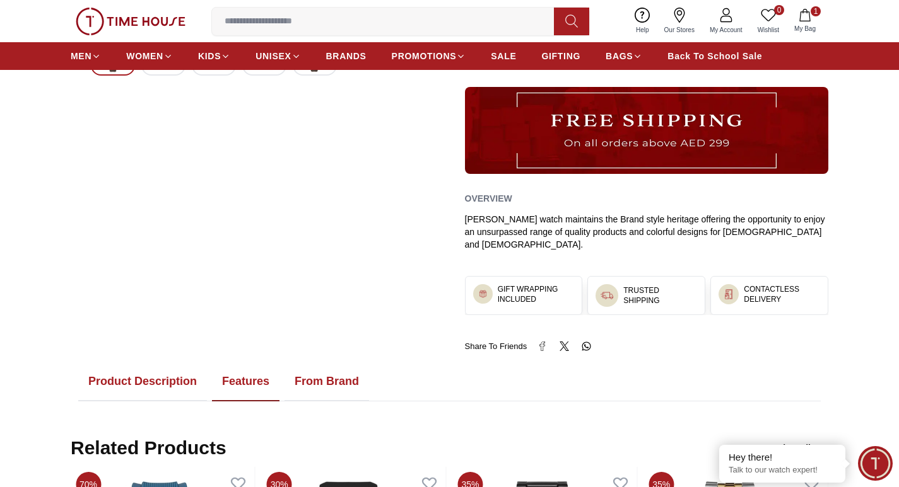
click at [144, 374] on button "Product Description" at bounding box center [142, 382] width 129 height 39
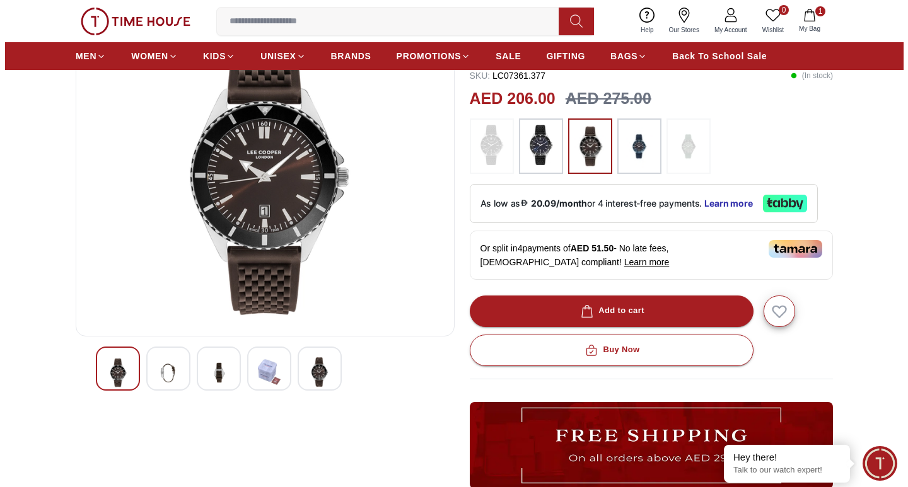
scroll to position [63, 0]
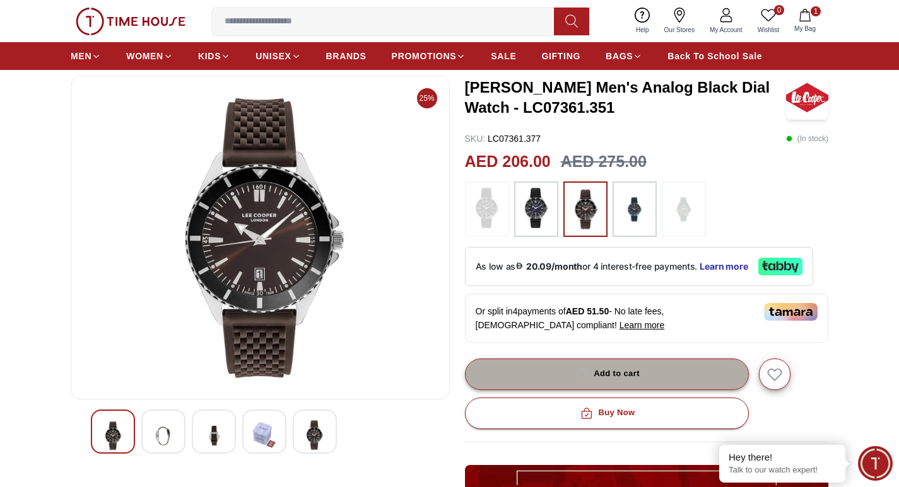
click at [667, 374] on button "Add to cart" at bounding box center [607, 375] width 284 height 32
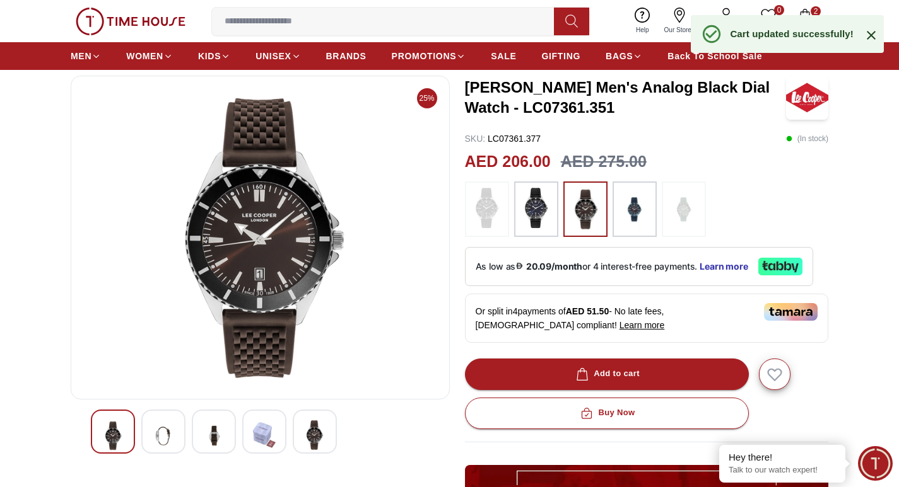
click at [872, 35] on icon at bounding box center [870, 35] width 9 height 9
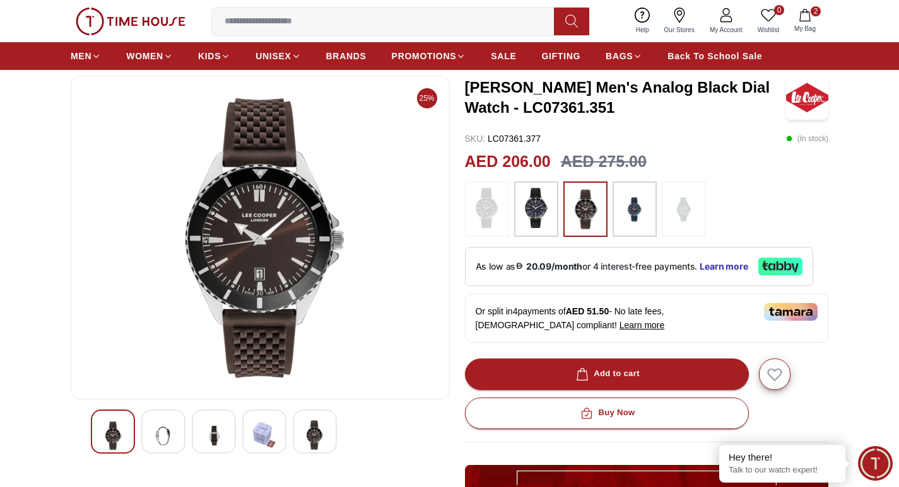
click at [805, 23] on button "2 My Bag" at bounding box center [804, 21] width 37 height 30
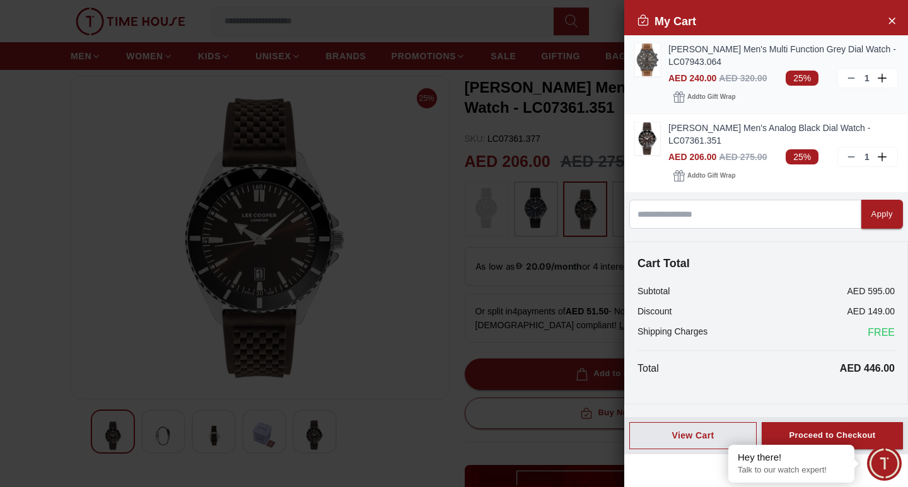
click at [851, 76] on icon at bounding box center [851, 78] width 10 height 10
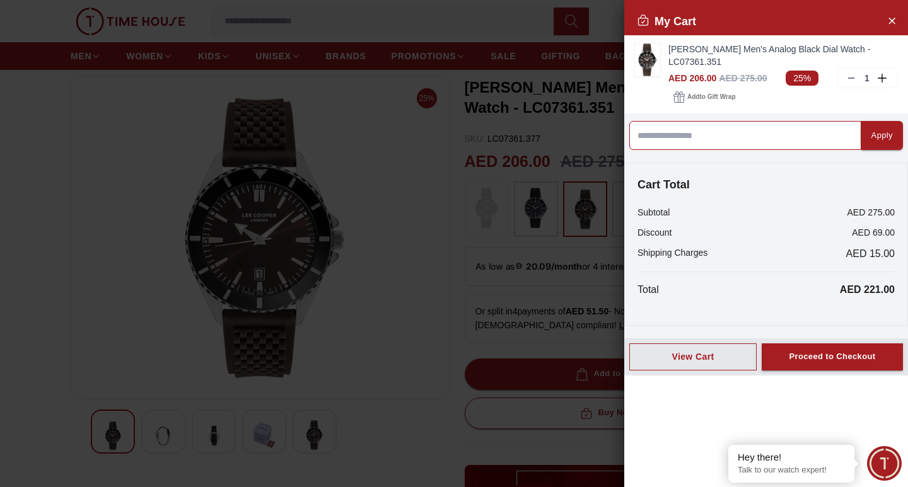
click at [760, 131] on input at bounding box center [745, 135] width 232 height 29
type input "*********"
click at [861, 139] on button "Apply" at bounding box center [882, 135] width 42 height 29
click at [810, 138] on input at bounding box center [745, 135] width 232 height 29
type input "*********"
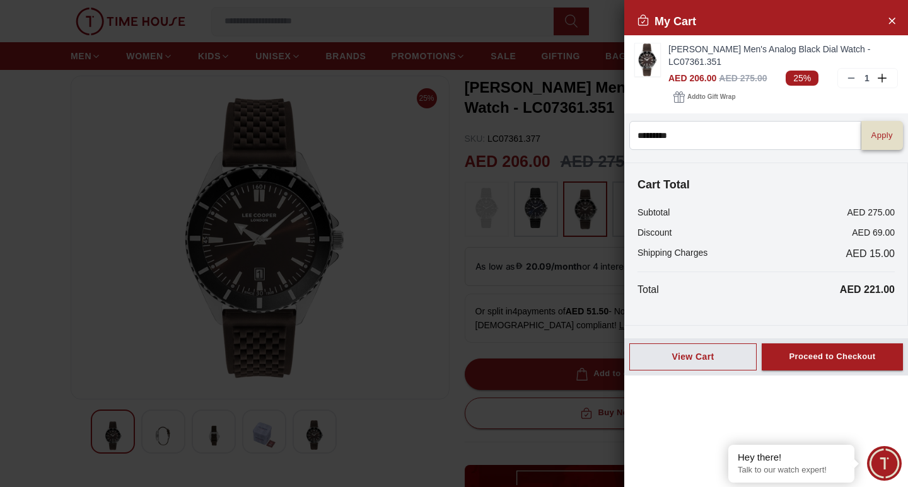
click at [873, 143] on div "Apply" at bounding box center [882, 136] width 21 height 15
